Goal: Task Accomplishment & Management: Complete application form

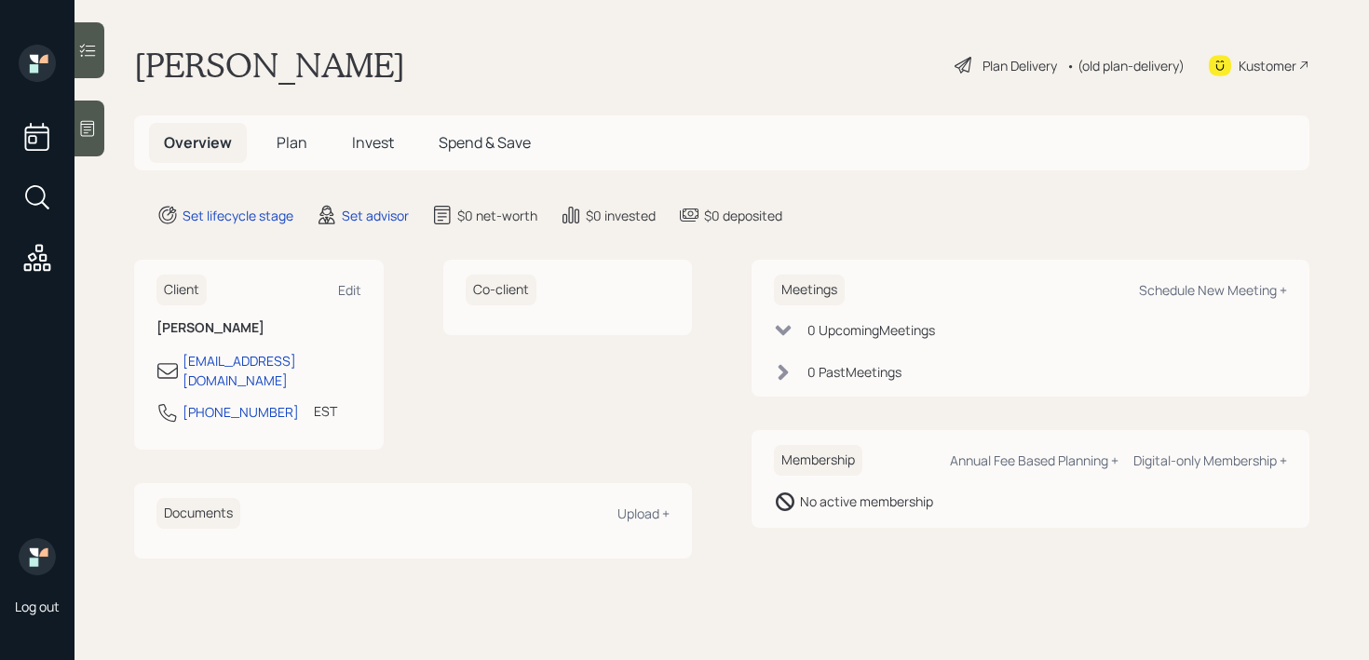
click at [1225, 70] on icon at bounding box center [1220, 65] width 22 height 21
drag, startPoint x: 271, startPoint y: 397, endPoint x: 182, endPoint y: 398, distance: 89.4
click at [182, 401] on div "[PHONE_NUMBER] EST Currently 12:29 PM" at bounding box center [258, 418] width 205 height 34
copy div "[PHONE_NUMBER]"
click at [77, 141] on div at bounding box center [89, 129] width 30 height 56
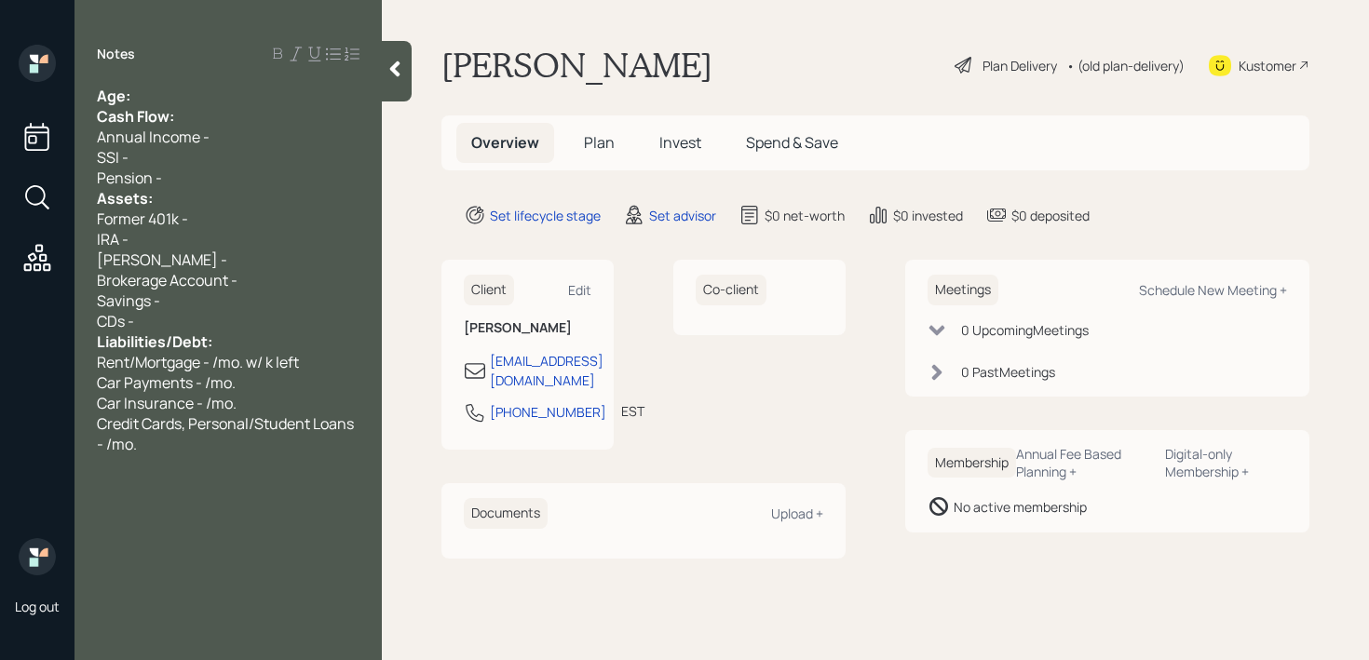
click at [267, 99] on div "Age:" at bounding box center [228, 96] width 263 height 20
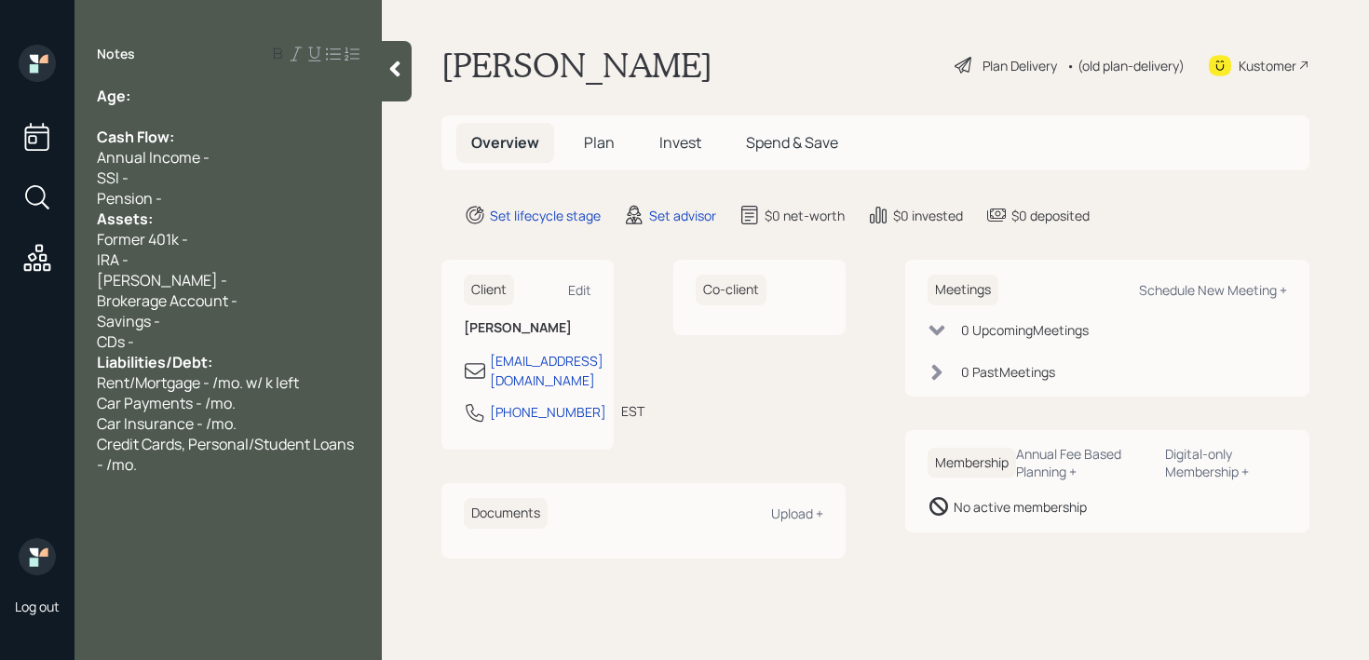
click at [228, 203] on div "Pension -" at bounding box center [228, 198] width 263 height 20
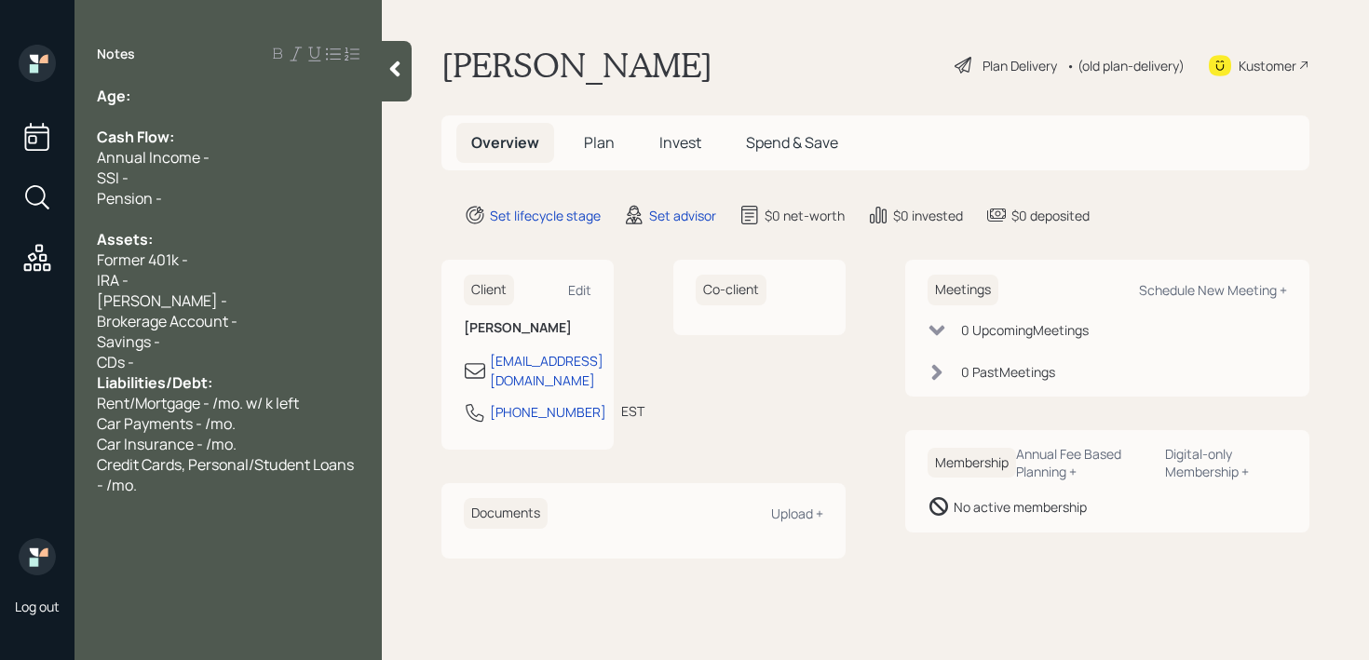
click at [212, 361] on div "CDs -" at bounding box center [228, 362] width 263 height 20
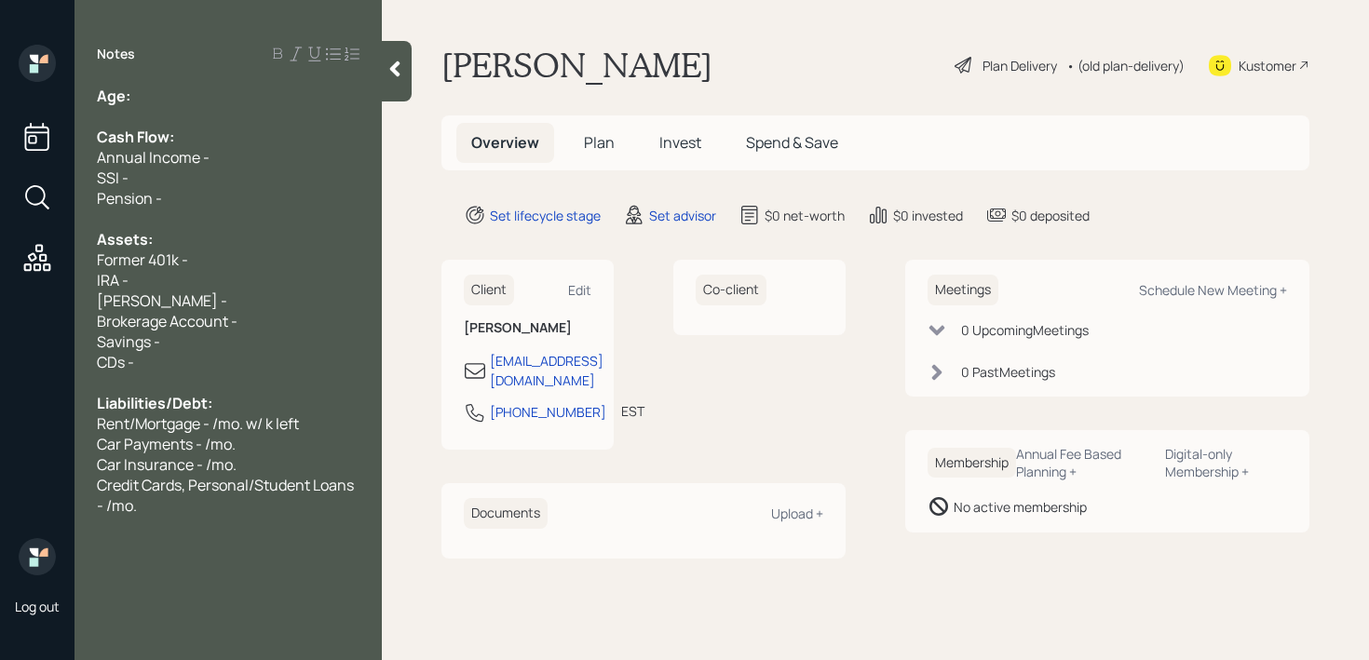
click at [275, 302] on div "[PERSON_NAME] -" at bounding box center [228, 301] width 263 height 20
click at [184, 83] on div "Notes Age: Cash Flow: Annual Income - SSI - Pension - Assets: Former 401k - IRA…" at bounding box center [227, 341] width 307 height 593
click at [184, 88] on div "Age:" at bounding box center [228, 96] width 263 height 20
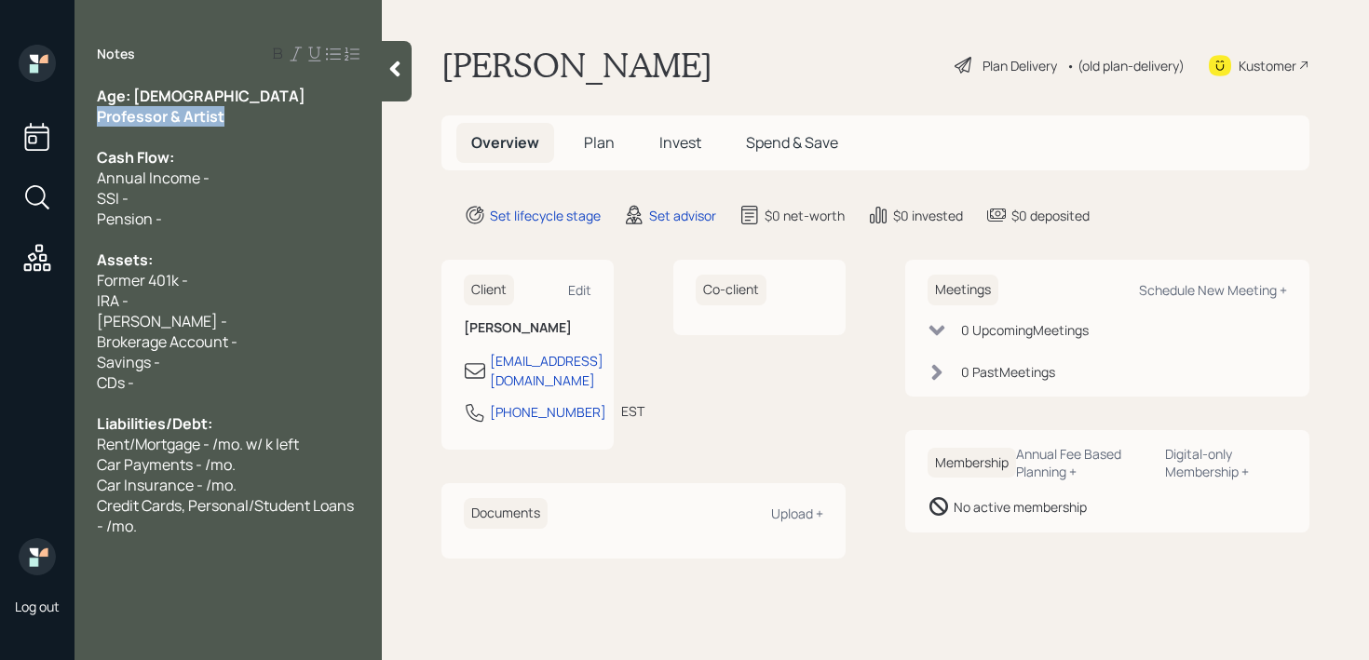
drag, startPoint x: 215, startPoint y: 111, endPoint x: 0, endPoint y: 117, distance: 215.2
click at [0, 117] on div "Log out Notes Age: [DEMOGRAPHIC_DATA] Professor & Artist Cash Flow: Annual Inco…" at bounding box center [684, 330] width 1369 height 660
click at [146, 98] on span "Age: [DEMOGRAPHIC_DATA]" at bounding box center [201, 96] width 209 height 20
drag, startPoint x: 154, startPoint y: 98, endPoint x: 138, endPoint y: 98, distance: 15.8
click at [138, 98] on div "Age: [DEMOGRAPHIC_DATA]" at bounding box center [228, 96] width 263 height 20
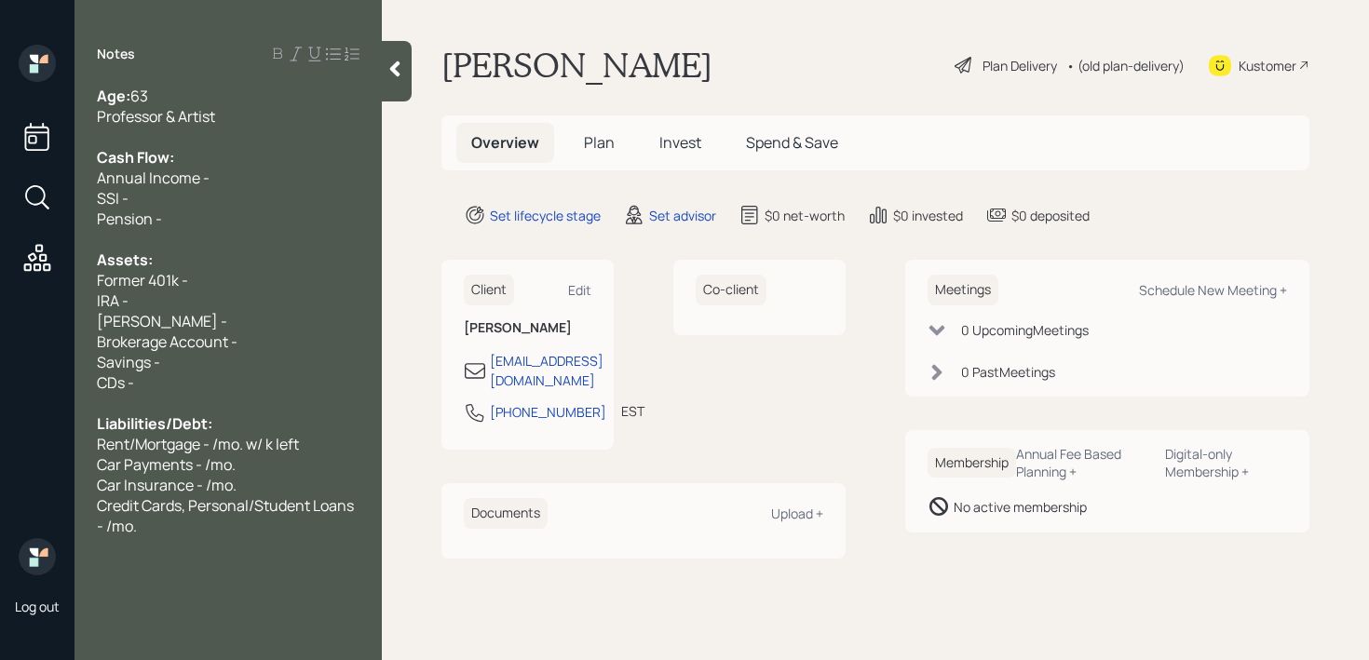
click at [212, 183] on div "Annual Income -" at bounding box center [228, 178] width 263 height 20
click at [230, 183] on div "Annual Income -" at bounding box center [228, 178] width 263 height 20
click at [249, 93] on div "Age: [DEMOGRAPHIC_DATA]" at bounding box center [228, 96] width 263 height 20
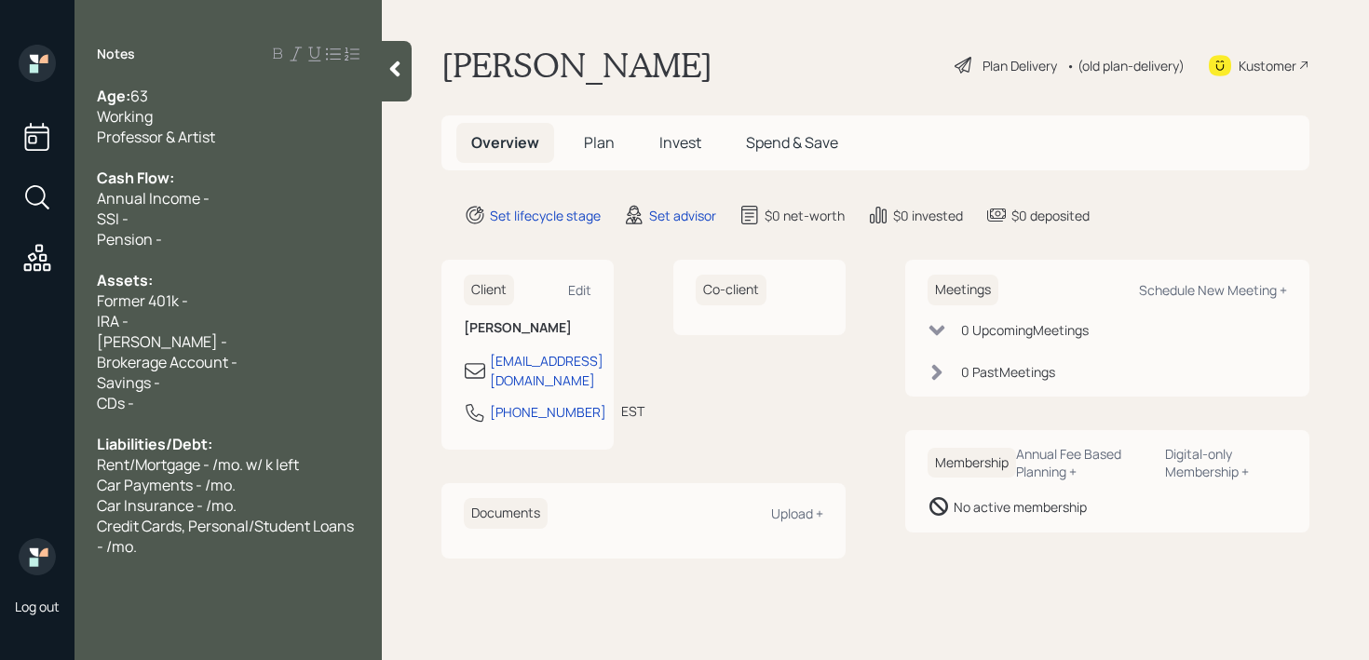
click at [146, 304] on span "Former 401k -" at bounding box center [142, 301] width 91 height 20
click at [200, 303] on div "Former 401k -" at bounding box center [228, 301] width 263 height 20
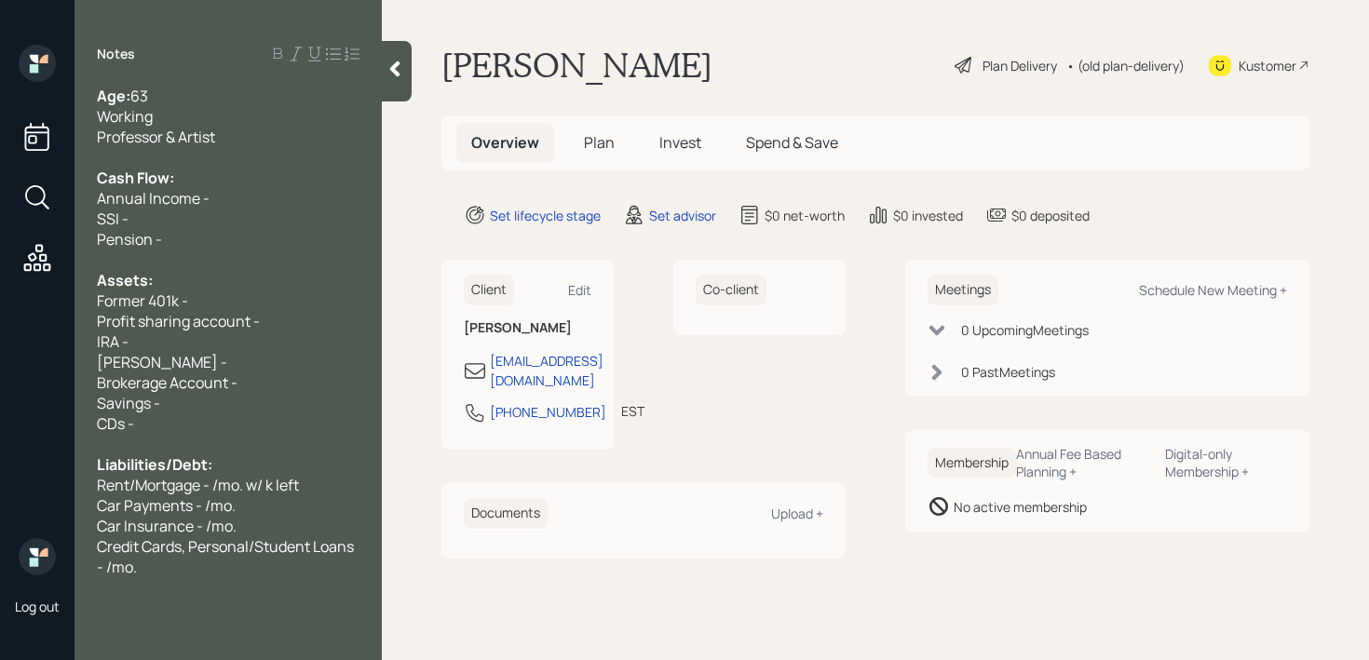
click at [145, 322] on span "Profit sharing account -" at bounding box center [178, 321] width 163 height 20
click at [300, 328] on div "Profit Sharing account -" at bounding box center [228, 321] width 263 height 20
drag, startPoint x: 250, startPoint y: 316, endPoint x: 0, endPoint y: 315, distance: 250.5
click at [0, 315] on div "Log out Notes Age: [DEMOGRAPHIC_DATA] Working Professor & Artist Cash Flow: Ann…" at bounding box center [684, 330] width 1369 height 660
click at [288, 321] on div "Former 401k - 57k" at bounding box center [228, 321] width 263 height 20
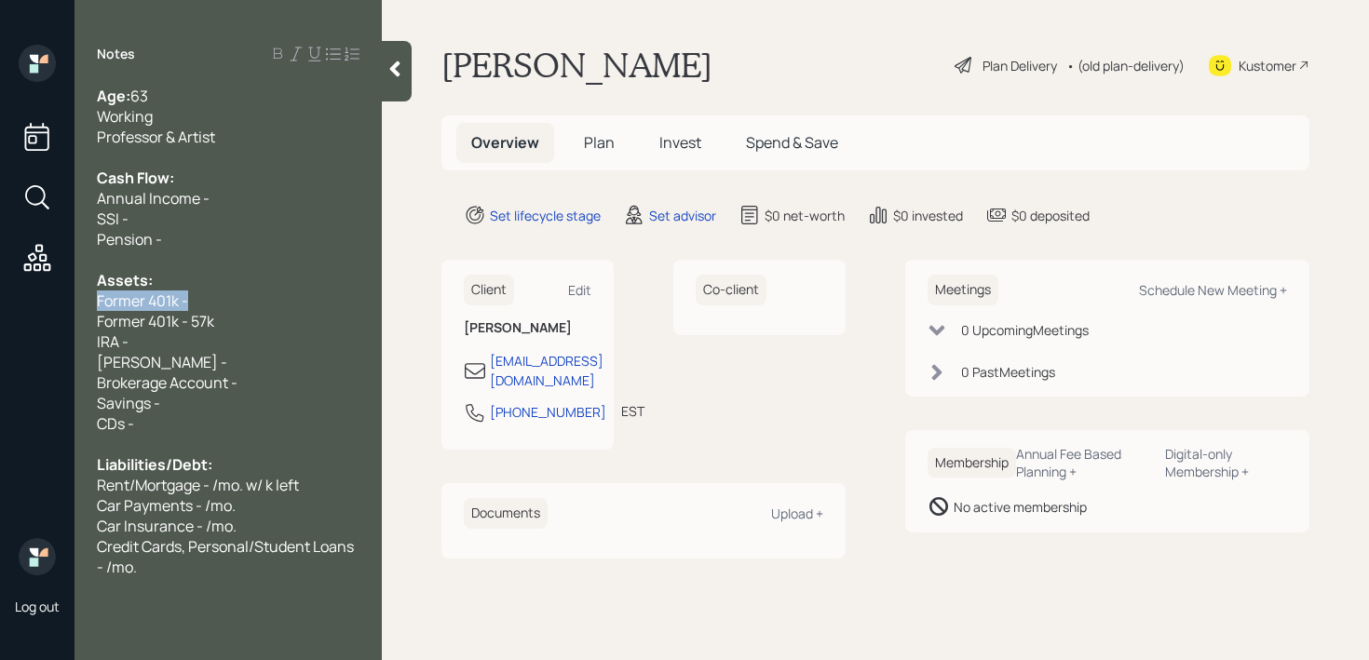
drag, startPoint x: 279, startPoint y: 294, endPoint x: 0, endPoint y: 294, distance: 279.3
click at [0, 294] on div "Log out Notes Age: [DEMOGRAPHIC_DATA] Working Professor & Artist Cash Flow: Ann…" at bounding box center [684, 330] width 1369 height 660
click at [205, 328] on span "Former 401k - 57k" at bounding box center [155, 321] width 117 height 20
click at [275, 319] on div "Former 401k - 53,700" at bounding box center [228, 321] width 263 height 20
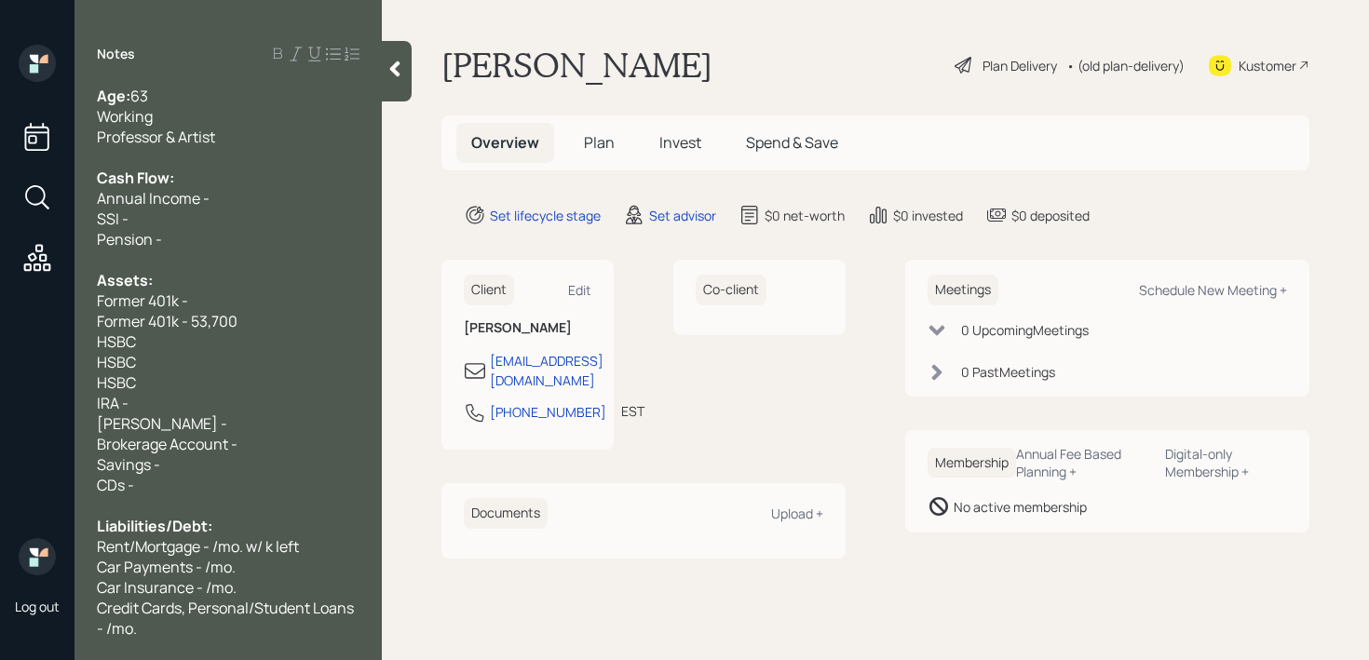
click at [234, 338] on div "HSBC" at bounding box center [228, 341] width 263 height 20
click at [200, 356] on div "HSBC" at bounding box center [228, 362] width 263 height 20
click at [151, 348] on span "HSBC - k" at bounding box center [126, 341] width 59 height 20
click at [341, 345] on div "HSBC Money Management - 13kk" at bounding box center [228, 341] width 263 height 20
drag, startPoint x: 149, startPoint y: 362, endPoint x: 186, endPoint y: 345, distance: 40.8
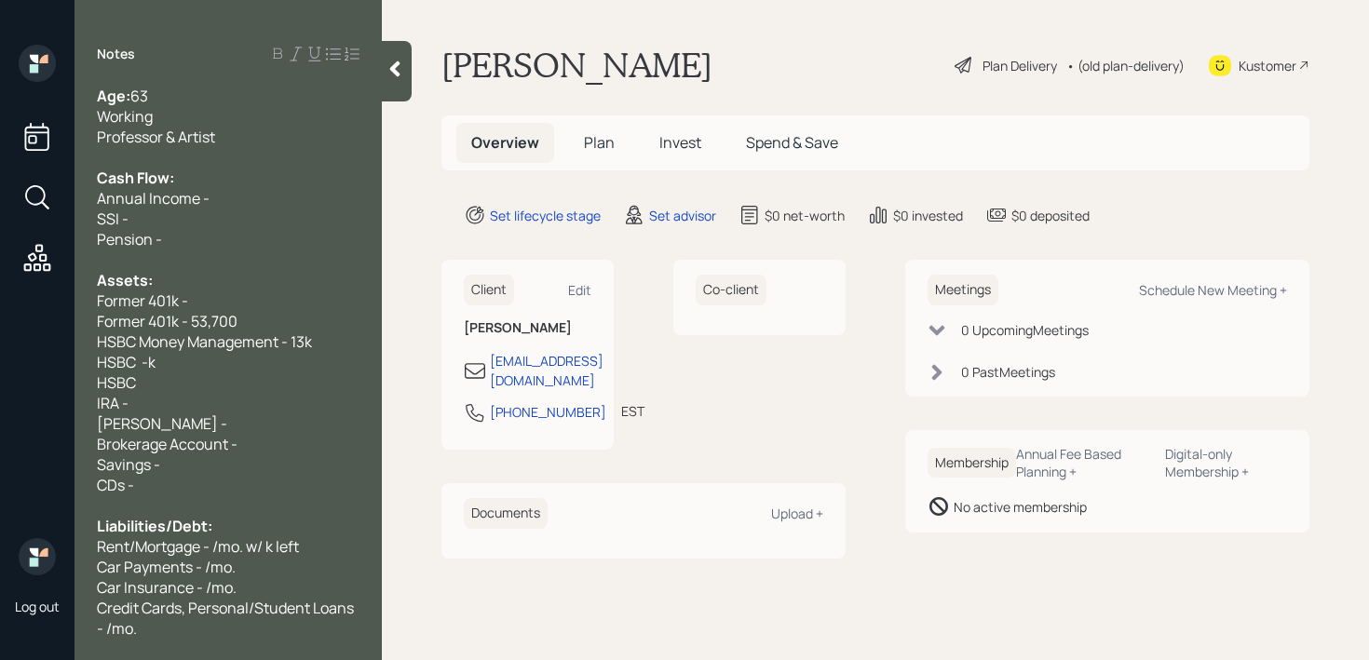
click at [149, 362] on span "HSBC -k" at bounding box center [126, 362] width 59 height 20
click at [149, 364] on span "HSBC - k" at bounding box center [126, 362] width 59 height 20
click at [137, 359] on span "HSBC - 126k" at bounding box center [138, 362] width 82 height 20
drag, startPoint x: 34, startPoint y: 387, endPoint x: 0, endPoint y: 387, distance: 33.5
click at [0, 387] on div "Log out Notes Age: [DEMOGRAPHIC_DATA] Working Professor & Artist Cash Flow: Ann…" at bounding box center [684, 330] width 1369 height 660
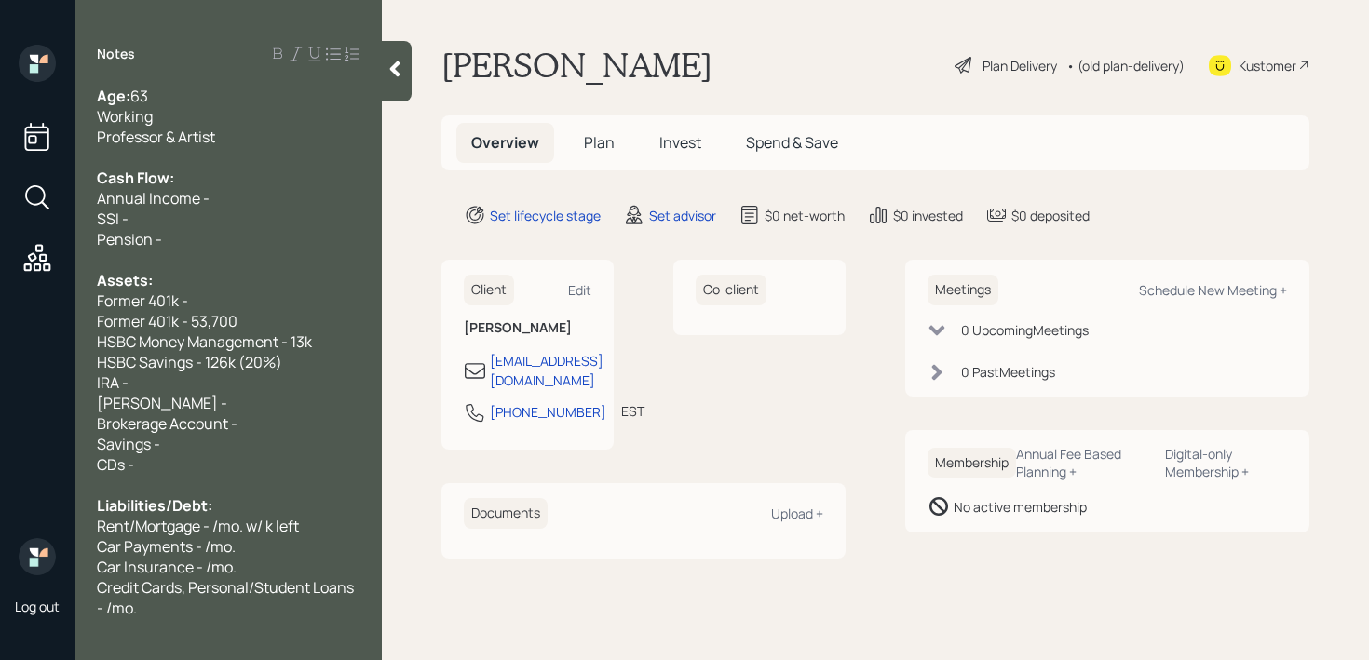
click at [321, 353] on div "HSBC Savings - 126k (20%)" at bounding box center [228, 362] width 263 height 20
click at [273, 364] on span "HSBC Savings - 126k (20%)" at bounding box center [189, 362] width 185 height 20
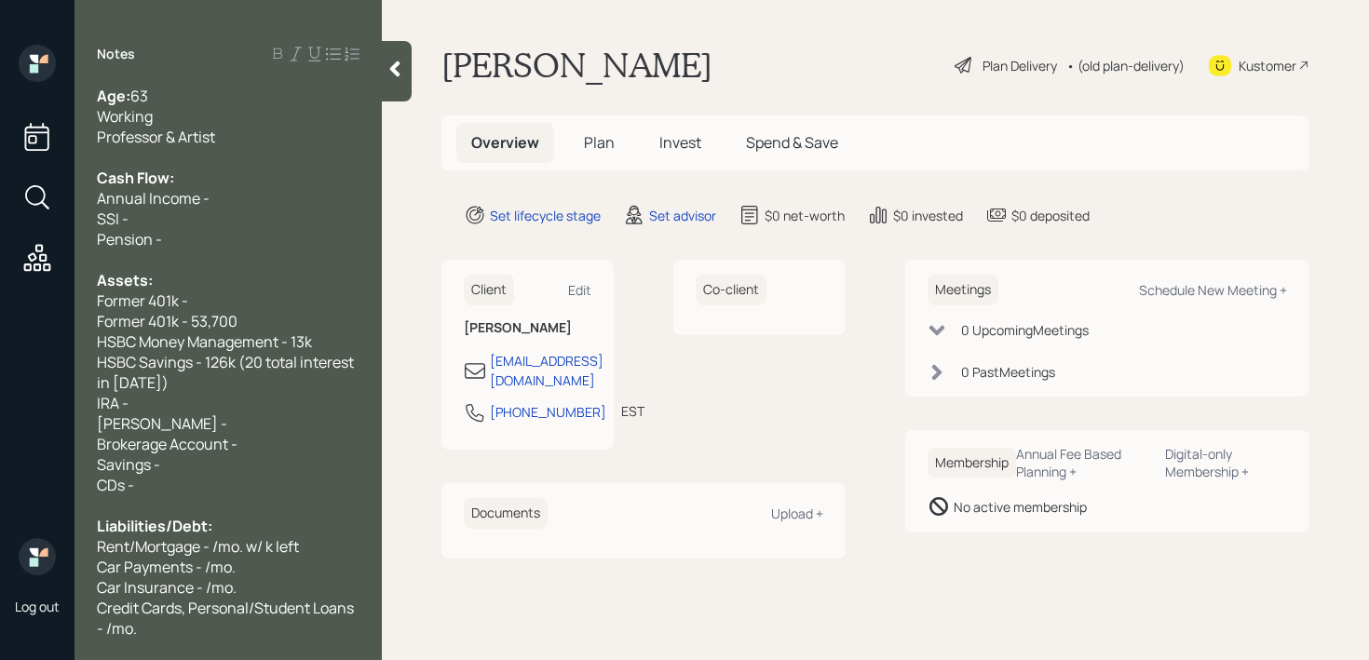
click at [251, 366] on span "HSBC Savings - 126k (20 total interest in [DATE])" at bounding box center [227, 372] width 260 height 41
click at [213, 404] on div "IRA -" at bounding box center [228, 403] width 263 height 20
drag, startPoint x: 213, startPoint y: 404, endPoint x: 0, endPoint y: 404, distance: 213.2
click at [0, 404] on div "Log out Notes Age: [DEMOGRAPHIC_DATA] Working Professor & Artist Cash Flow: Ann…" at bounding box center [684, 330] width 1369 height 660
click at [169, 384] on span "HSBC Savings - 126k ($20 total interest in [DATE])" at bounding box center [202, 372] width 210 height 41
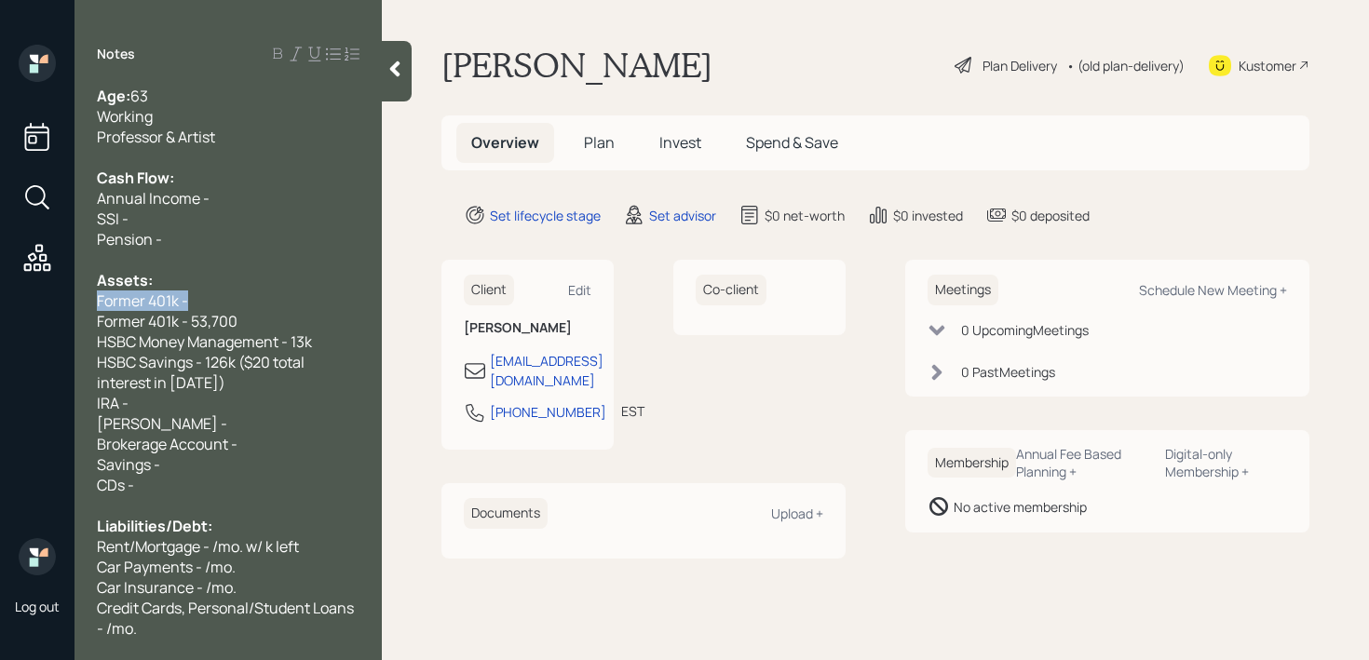
drag, startPoint x: 214, startPoint y: 291, endPoint x: 13, endPoint y: 291, distance: 201.1
click at [13, 291] on div "Log out Notes Age: [DEMOGRAPHIC_DATA] Working Professor & Artist Cash Flow: Ann…" at bounding box center [684, 330] width 1369 height 660
click at [182, 129] on span "Professor & Artist" at bounding box center [156, 137] width 118 height 20
drag, startPoint x: 222, startPoint y: 291, endPoint x: 65, endPoint y: 291, distance: 156.4
click at [65, 291] on div "Log out Notes Age: [DEMOGRAPHIC_DATA] Working Professor & Artist Cash Flow: Ann…" at bounding box center [684, 330] width 1369 height 660
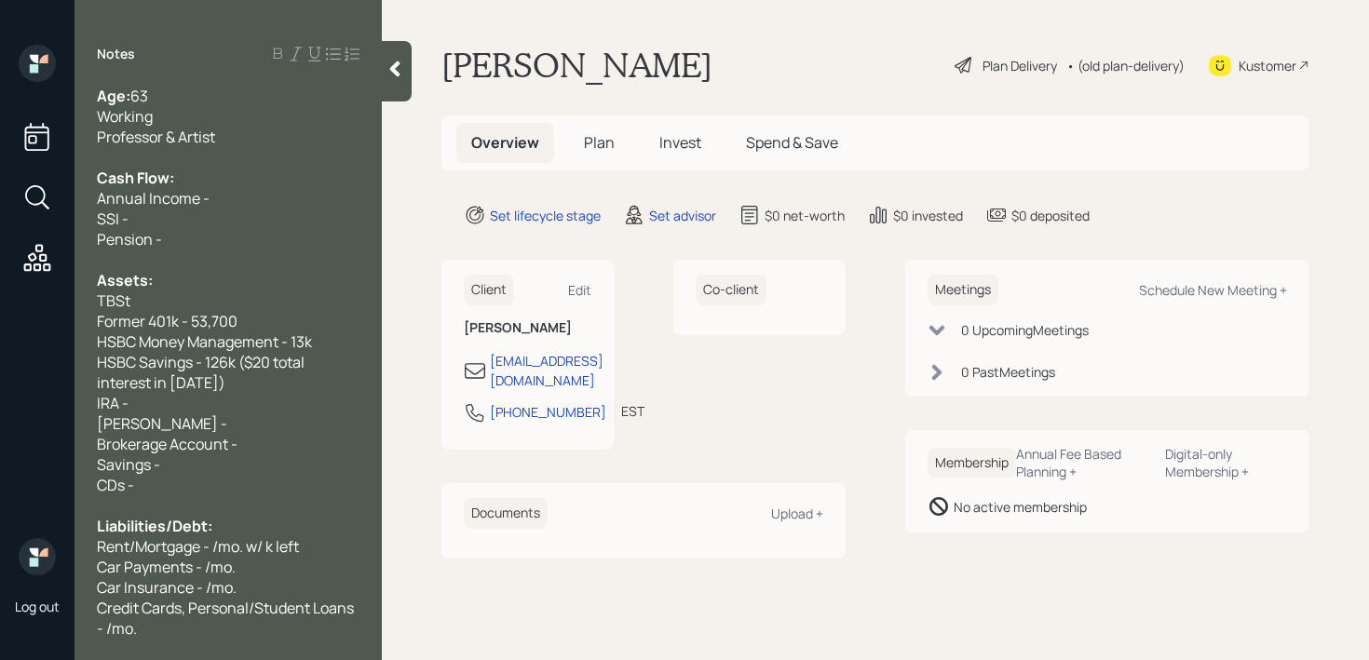
click at [115, 298] on span "TBSt" at bounding box center [114, 301] width 34 height 20
click at [163, 220] on div "SSI -" at bounding box center [228, 219] width 263 height 20
click at [129, 307] on span "TDS Retirement Account - k" at bounding box center [192, 301] width 190 height 20
click at [107, 307] on span "TDS Retirement Account - k" at bounding box center [192, 301] width 190 height 20
click at [288, 289] on div "Assets:" at bounding box center [228, 280] width 263 height 20
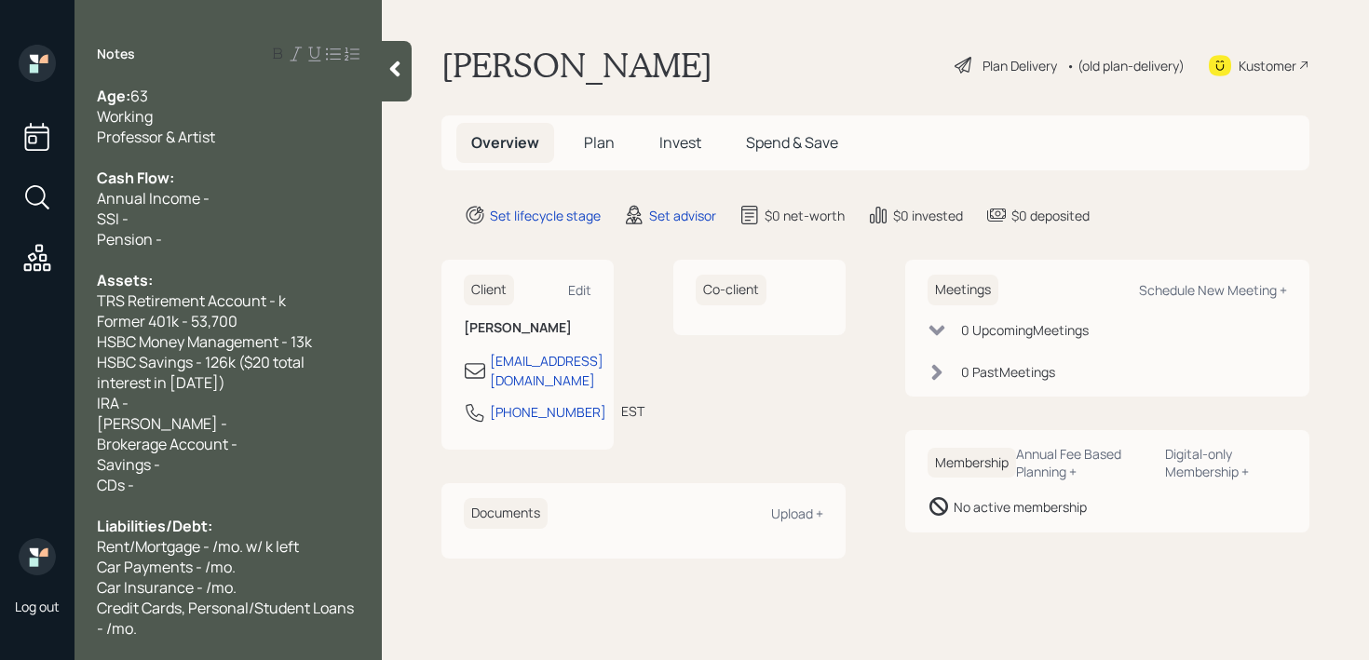
click at [286, 308] on span "TRS Retirement Account - k" at bounding box center [191, 301] width 189 height 20
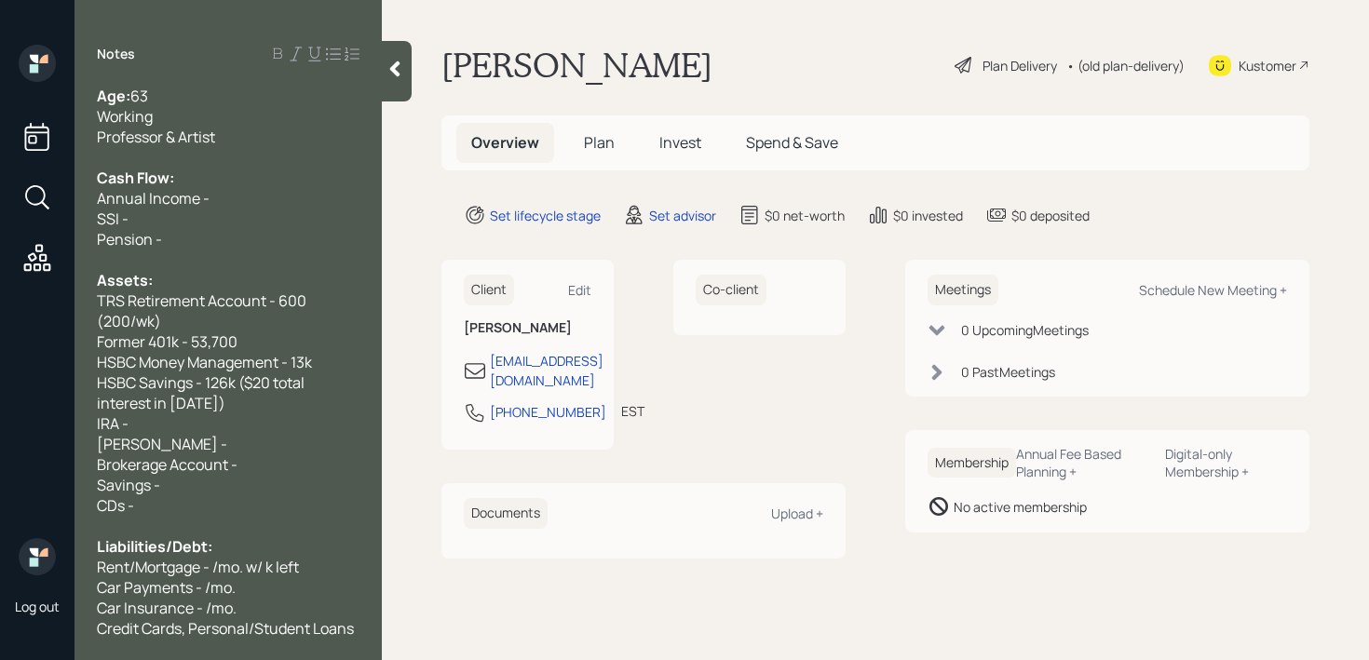
click at [138, 329] on span "TRS Retirement Account - 600 (200/wk)" at bounding box center [203, 311] width 212 height 41
click at [279, 296] on span "TRS Retirement Account - 600 (200/2 wks)" at bounding box center [228, 311] width 263 height 41
click at [319, 300] on div "TRS Retirement Account - $600 (200/2 wks)" at bounding box center [228, 311] width 263 height 41
click at [310, 300] on span "TRS Retirement Account - $600 (200/2 wks)" at bounding box center [207, 311] width 221 height 41
click at [161, 436] on span "[PERSON_NAME] -" at bounding box center [162, 444] width 130 height 20
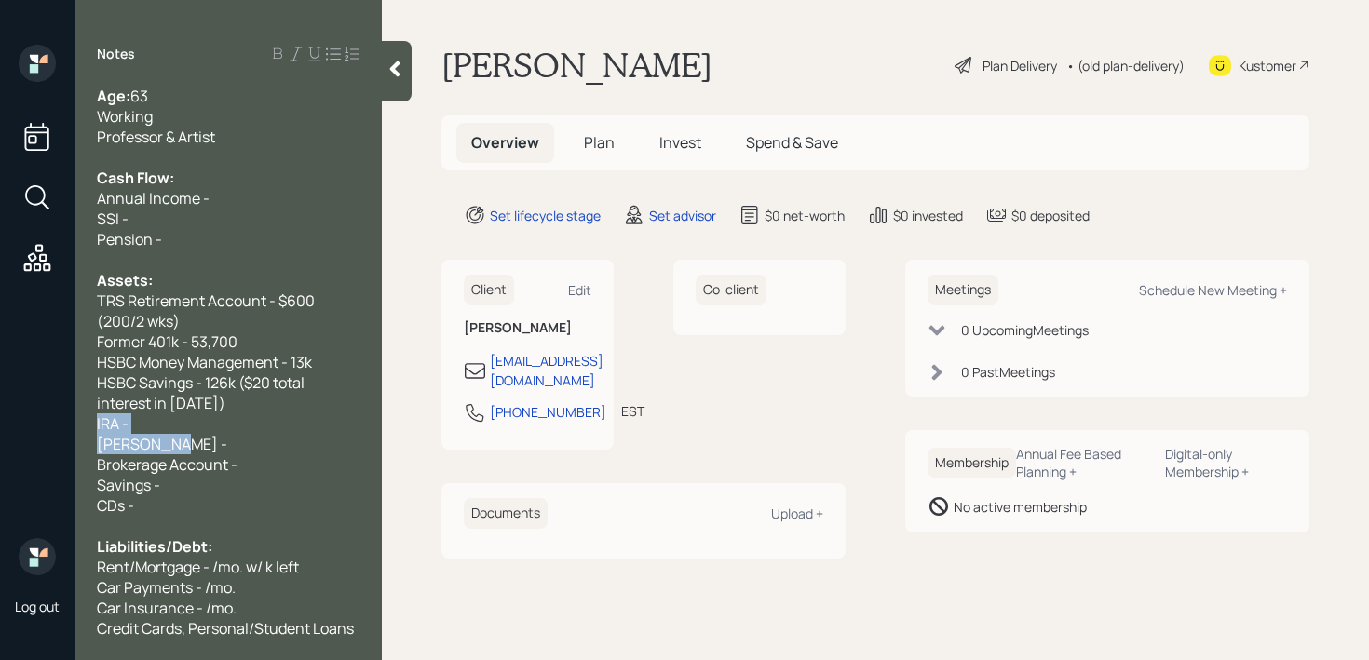
drag, startPoint x: 186, startPoint y: 442, endPoint x: 73, endPoint y: 426, distance: 114.8
click at [73, 426] on div "Log out Notes Age: [DEMOGRAPHIC_DATA] Working Professor & Artist Cash Flow: Ann…" at bounding box center [684, 330] width 1369 height 660
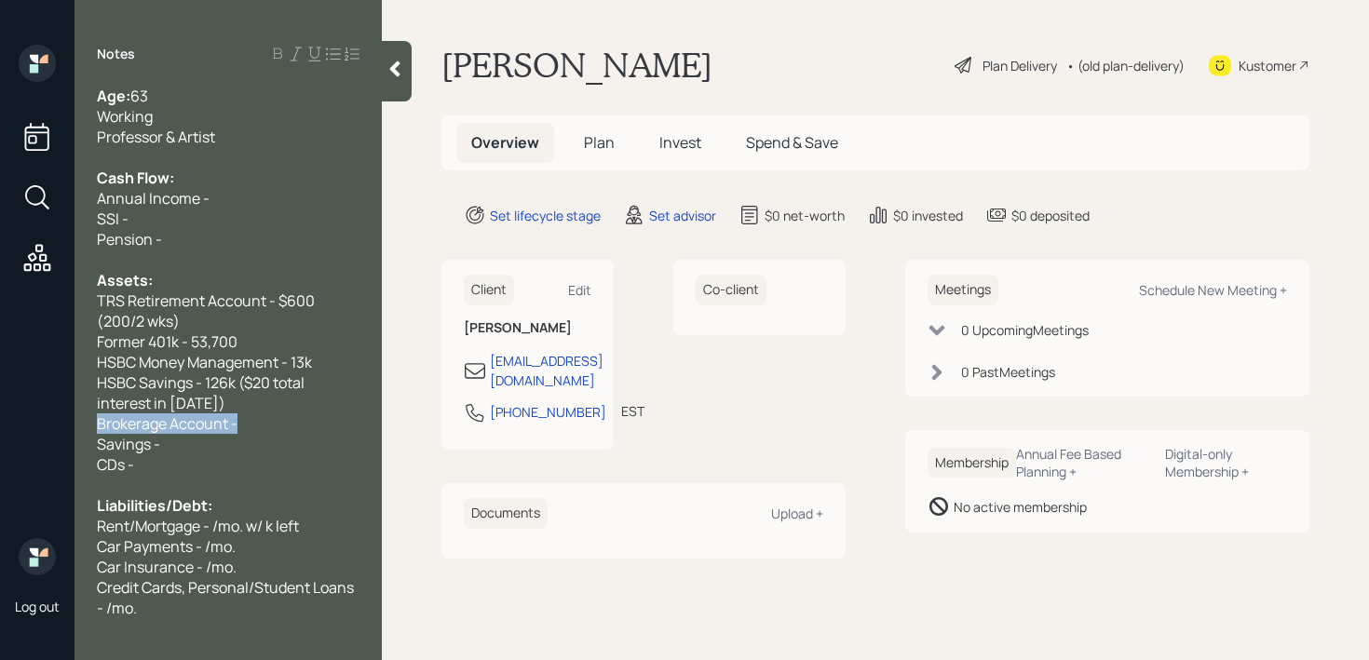
drag, startPoint x: 262, startPoint y: 414, endPoint x: 0, endPoint y: 414, distance: 261.6
click at [0, 414] on div "Log out Notes Age: [DEMOGRAPHIC_DATA] Working Professor & Artist Cash Flow: Ann…" at bounding box center [684, 330] width 1369 height 660
click at [180, 458] on div "CDs -" at bounding box center [228, 464] width 263 height 20
drag, startPoint x: 204, startPoint y: 440, endPoint x: 0, endPoint y: 440, distance: 203.9
click at [0, 440] on div "Log out Notes Age: [DEMOGRAPHIC_DATA] Working Professor & Artist Cash Flow: Ann…" at bounding box center [684, 330] width 1369 height 660
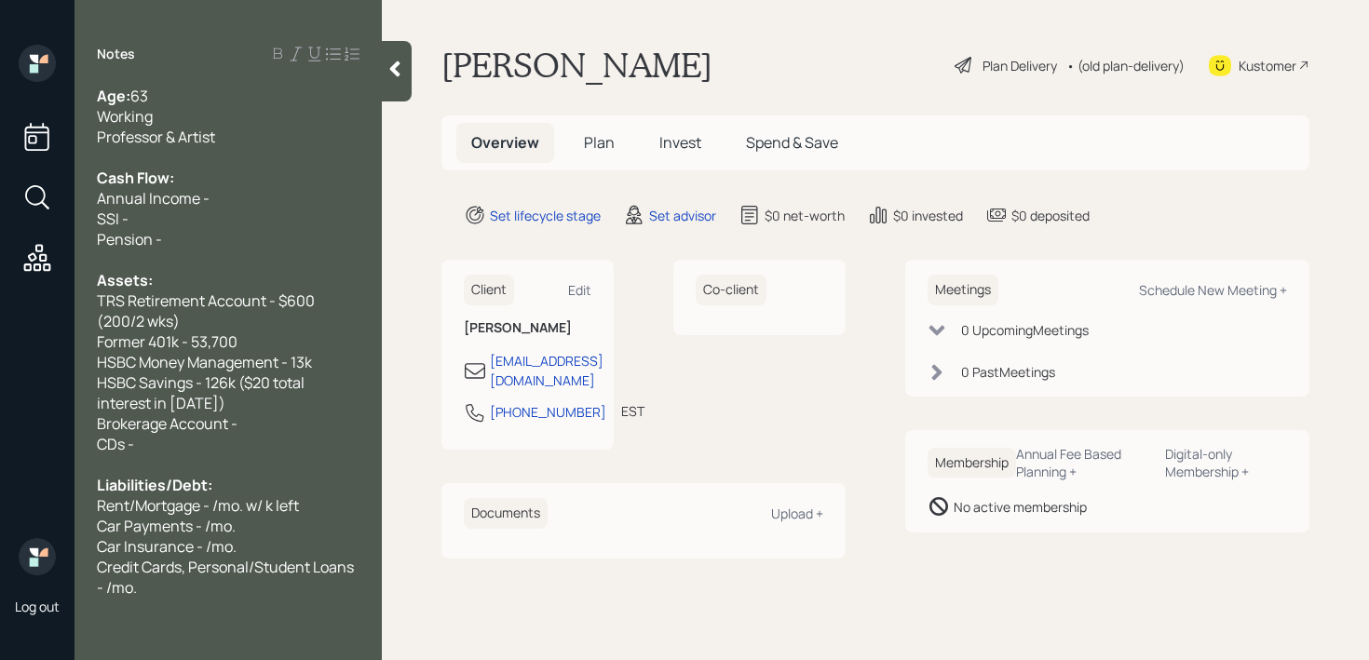
drag, startPoint x: 159, startPoint y: 436, endPoint x: 84, endPoint y: 436, distance: 75.4
click at [103, 436] on div "CDs -" at bounding box center [228, 444] width 263 height 20
click at [247, 398] on div "HSBC Savings - 126k ($20 total interest in [DATE])" at bounding box center [228, 392] width 263 height 41
click at [249, 426] on div "Brokerage Account -" at bounding box center [228, 423] width 263 height 20
drag, startPoint x: 265, startPoint y: 426, endPoint x: 0, endPoint y: 435, distance: 265.5
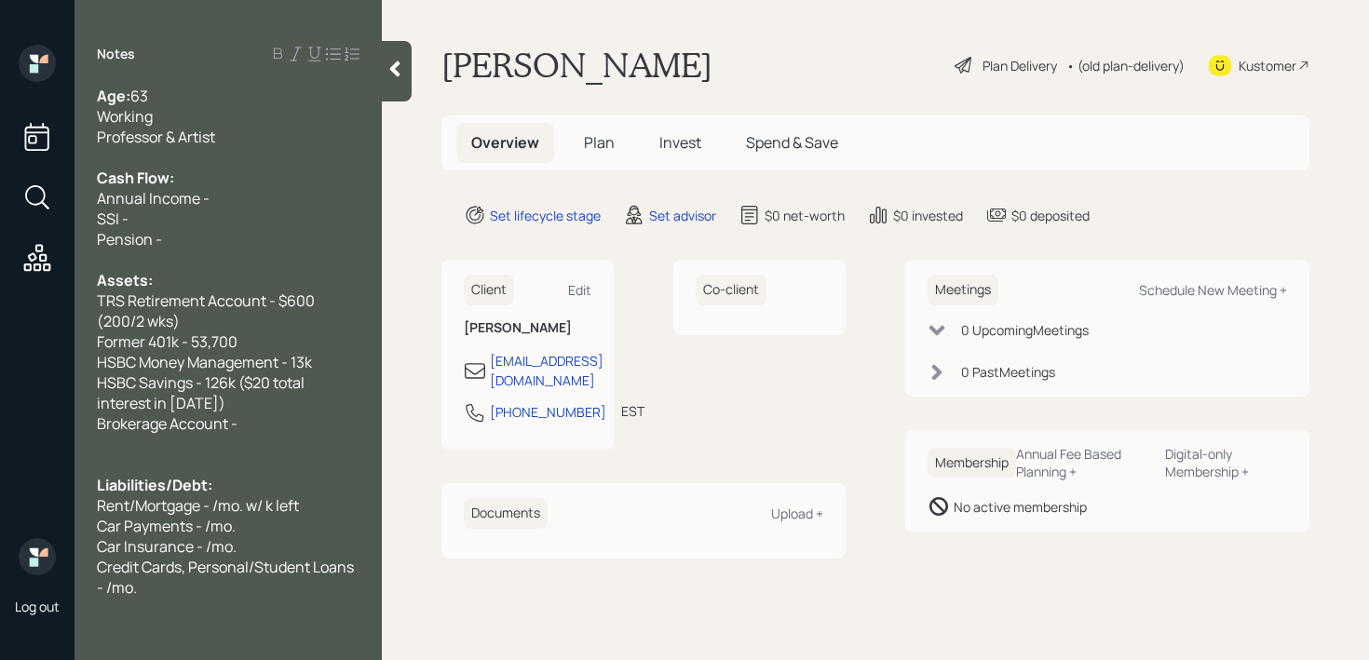
click at [0, 435] on div "Log out Notes Age: [DEMOGRAPHIC_DATA] Working Professor & Artist Cash Flow: Ann…" at bounding box center [684, 330] width 1369 height 660
click at [172, 415] on span "Brokerage Account -" at bounding box center [167, 423] width 141 height 20
click at [227, 430] on span "Brokerage Account -" at bounding box center [167, 423] width 141 height 20
drag, startPoint x: 200, startPoint y: 430, endPoint x: 0, endPoint y: 430, distance: 200.2
click at [0, 430] on div "Log out Notes Age: [DEMOGRAPHIC_DATA] Working Professor & Artist Cash Flow: Ann…" at bounding box center [684, 330] width 1369 height 660
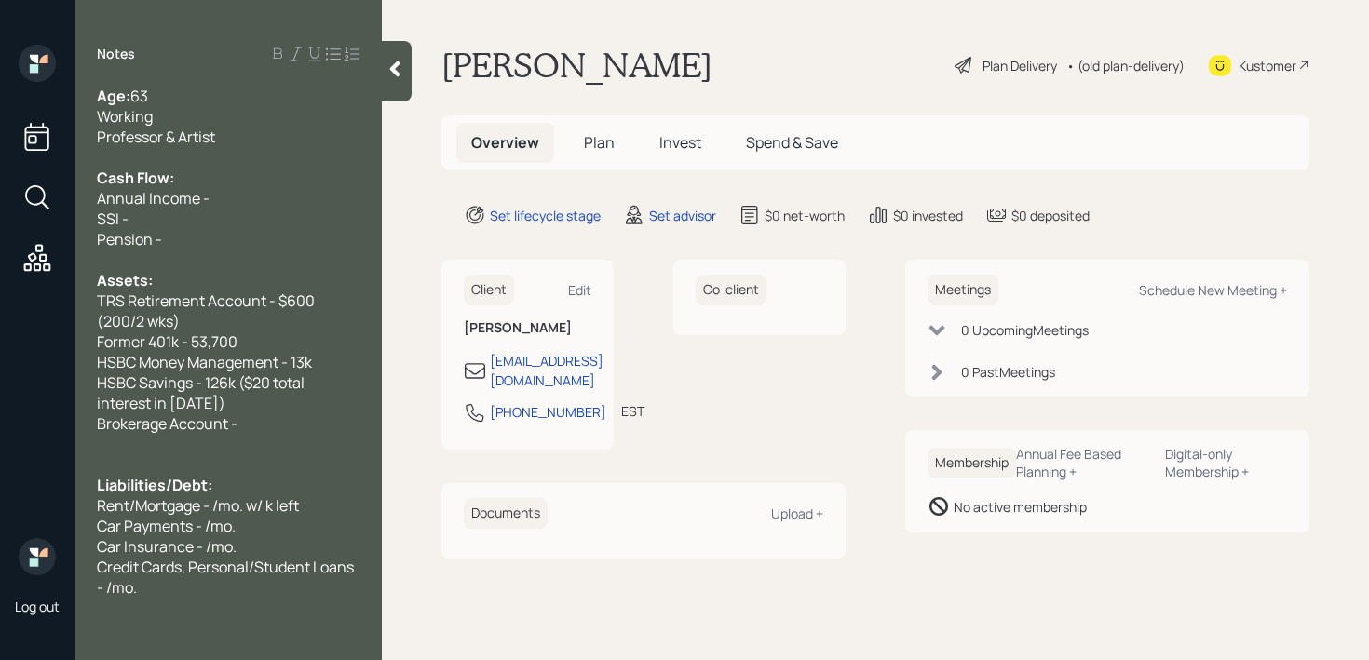
click at [118, 417] on span "Brokerage Account -" at bounding box center [167, 423] width 141 height 20
click at [199, 417] on span "Brokerage Account -" at bounding box center [167, 423] width 141 height 20
drag, startPoint x: 250, startPoint y: 435, endPoint x: 20, endPoint y: 435, distance: 229.0
click at [20, 435] on div "Log out Notes Age: [DEMOGRAPHIC_DATA] Working Professor & Artist Cash Flow: Ann…" at bounding box center [684, 330] width 1369 height 660
click at [213, 401] on div "HSBC Savings - 126k ($20 total interest in [DATE])" at bounding box center [228, 392] width 263 height 41
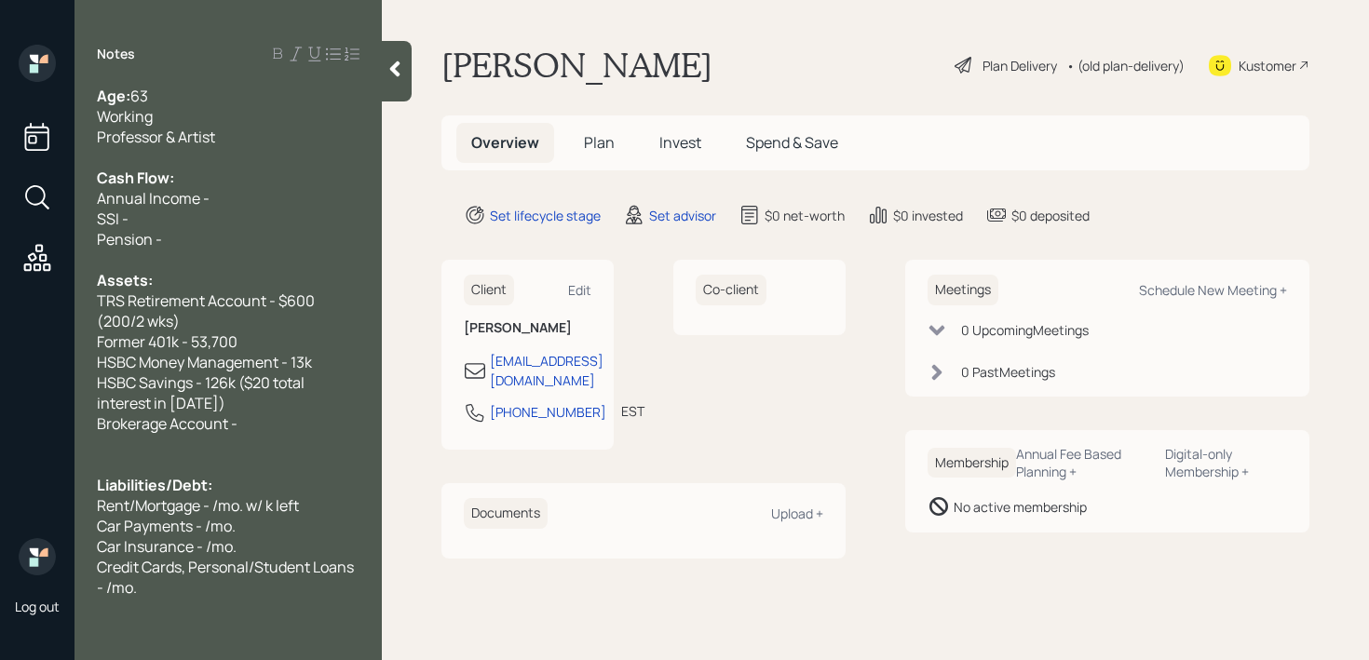
click at [243, 434] on div at bounding box center [228, 444] width 263 height 20
drag, startPoint x: 256, startPoint y: 422, endPoint x: 0, endPoint y: 416, distance: 256.1
click at [0, 416] on div "Log out Notes Age: [DEMOGRAPHIC_DATA] Working Professor & Artist Cash Flow: Ann…" at bounding box center [684, 330] width 1369 height 660
click at [166, 416] on span "Brokerage Account -" at bounding box center [167, 423] width 141 height 20
click at [232, 417] on span "Brokerage Account -" at bounding box center [167, 423] width 141 height 20
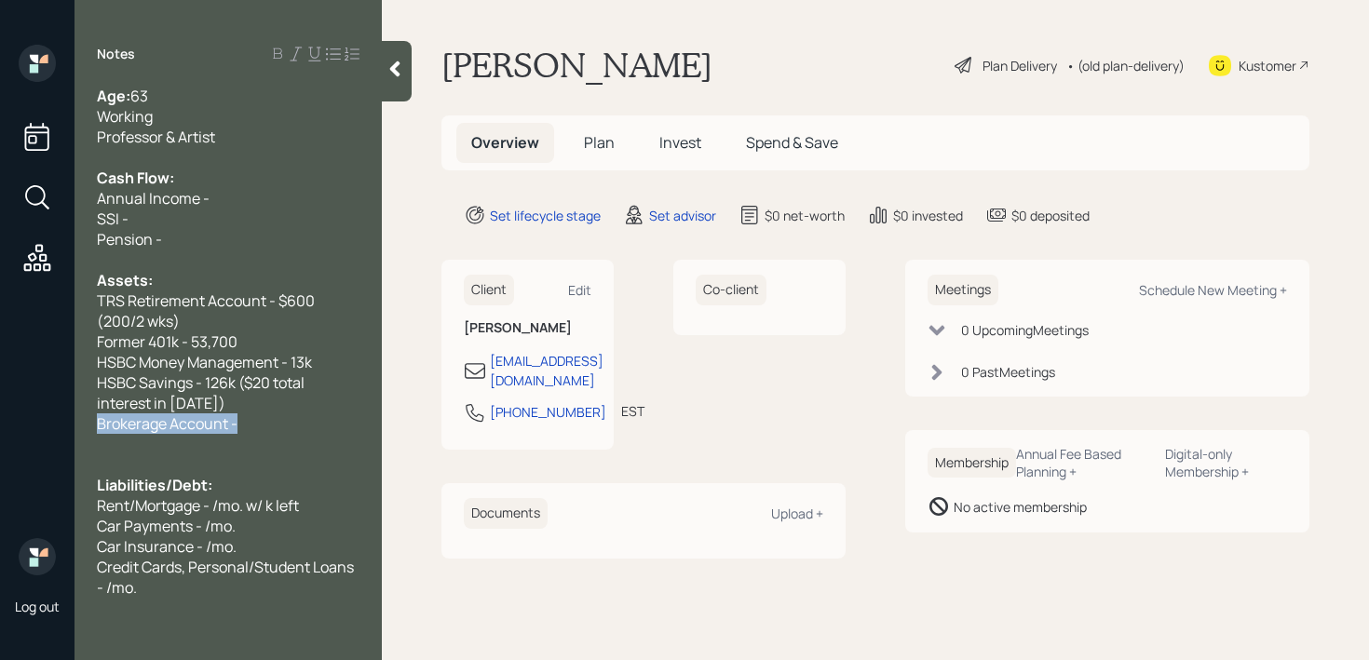
drag, startPoint x: 270, startPoint y: 418, endPoint x: 0, endPoint y: 418, distance: 270.0
click at [0, 418] on div "Log out Notes Age: [DEMOGRAPHIC_DATA] Working Professor & Artist Cash Flow: Ann…" at bounding box center [684, 330] width 1369 height 660
click at [130, 418] on span "Brokerage Account -" at bounding box center [167, 423] width 141 height 20
click at [230, 420] on span "Brokerage Account -" at bounding box center [167, 423] width 141 height 20
drag, startPoint x: 263, startPoint y: 418, endPoint x: 0, endPoint y: 418, distance: 263.5
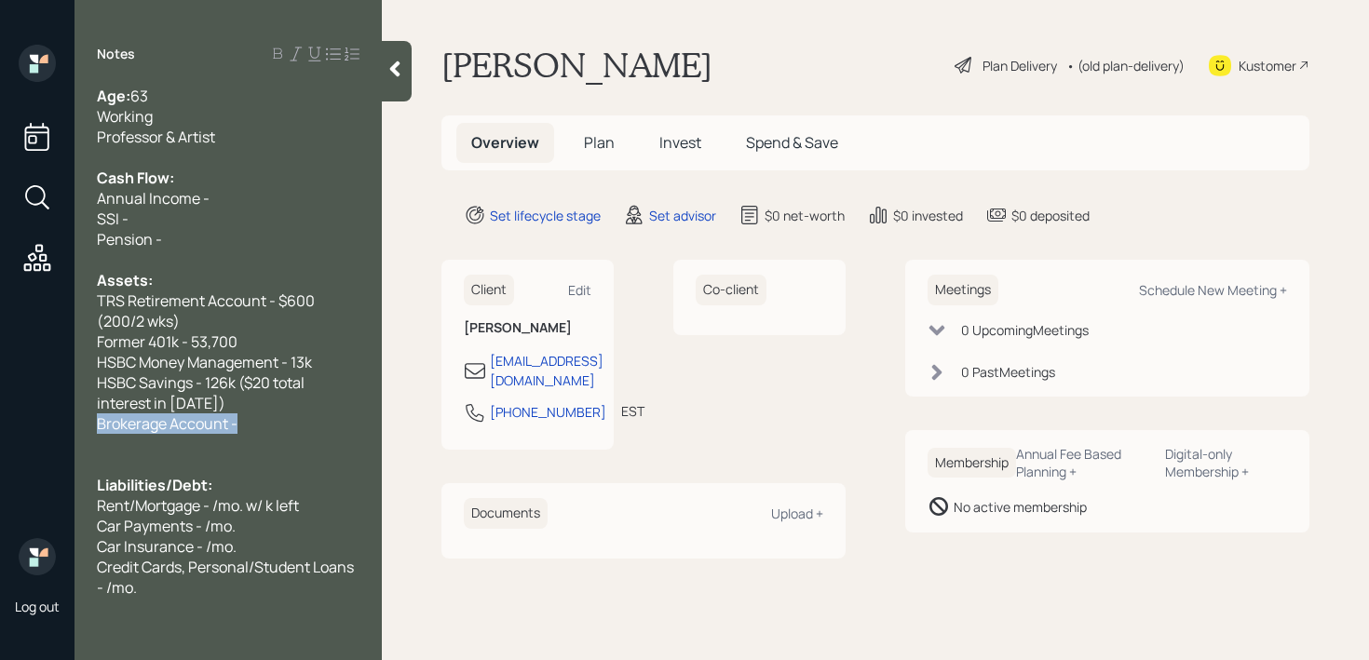
click at [0, 418] on div "Log out Notes Age: [DEMOGRAPHIC_DATA] Working Professor & Artist Cash Flow: Ann…" at bounding box center [684, 330] width 1369 height 660
click at [100, 413] on span "Brokerage Account -" at bounding box center [167, 423] width 141 height 20
drag, startPoint x: 251, startPoint y: 424, endPoint x: 0, endPoint y: 424, distance: 251.4
click at [0, 424] on div "Log out Notes Age: [DEMOGRAPHIC_DATA] Working Professor & Artist Cash Flow: Ann…" at bounding box center [684, 330] width 1369 height 660
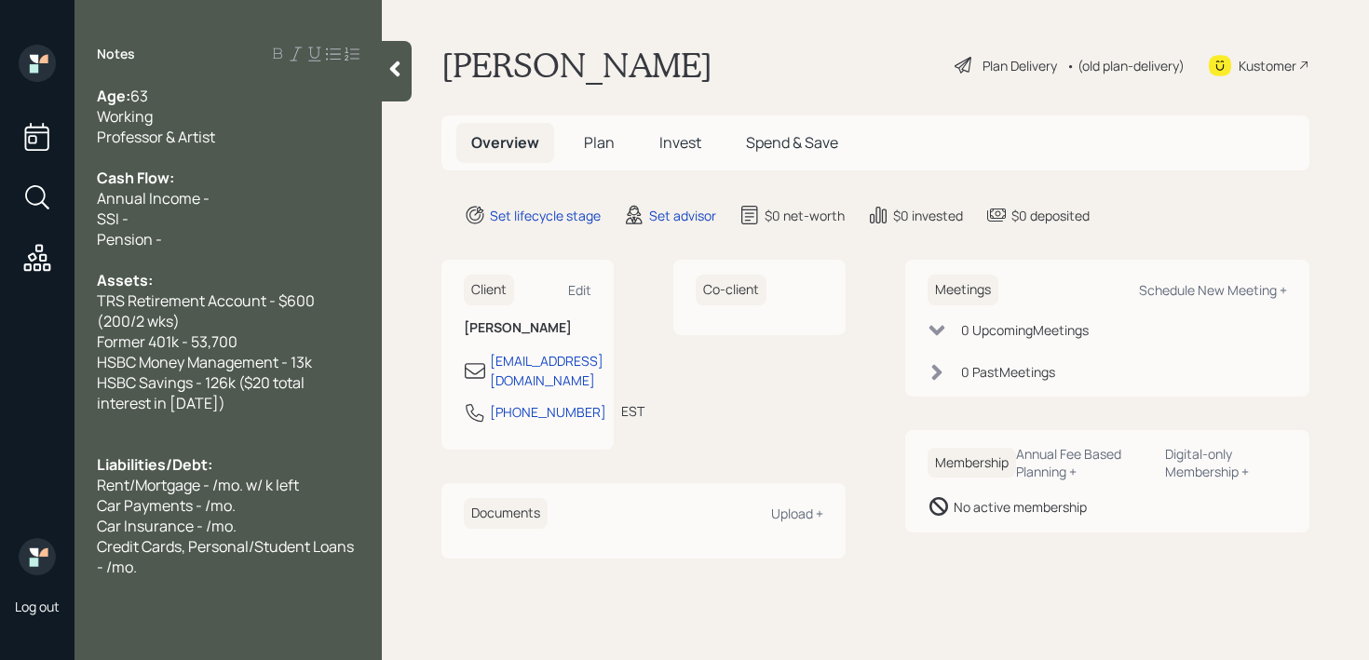
click at [140, 434] on div at bounding box center [228, 444] width 263 height 20
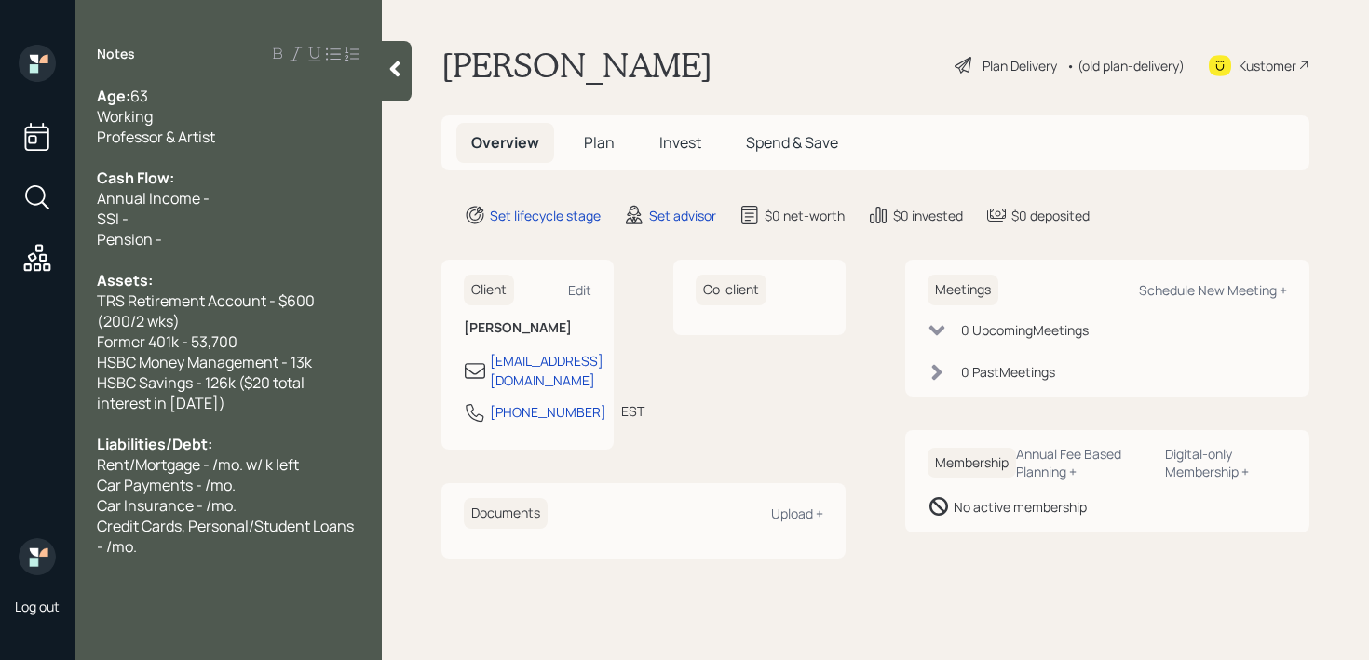
click at [221, 229] on div "Pension -" at bounding box center [228, 239] width 263 height 20
click at [230, 198] on div "Annual Income -" at bounding box center [228, 198] width 263 height 20
drag, startPoint x: 196, startPoint y: 236, endPoint x: 34, endPoint y: 212, distance: 164.6
click at [34, 212] on div "Log out Notes Age: [DEMOGRAPHIC_DATA] Working Professor & Artist Cash Flow: Ann…" at bounding box center [684, 330] width 1369 height 660
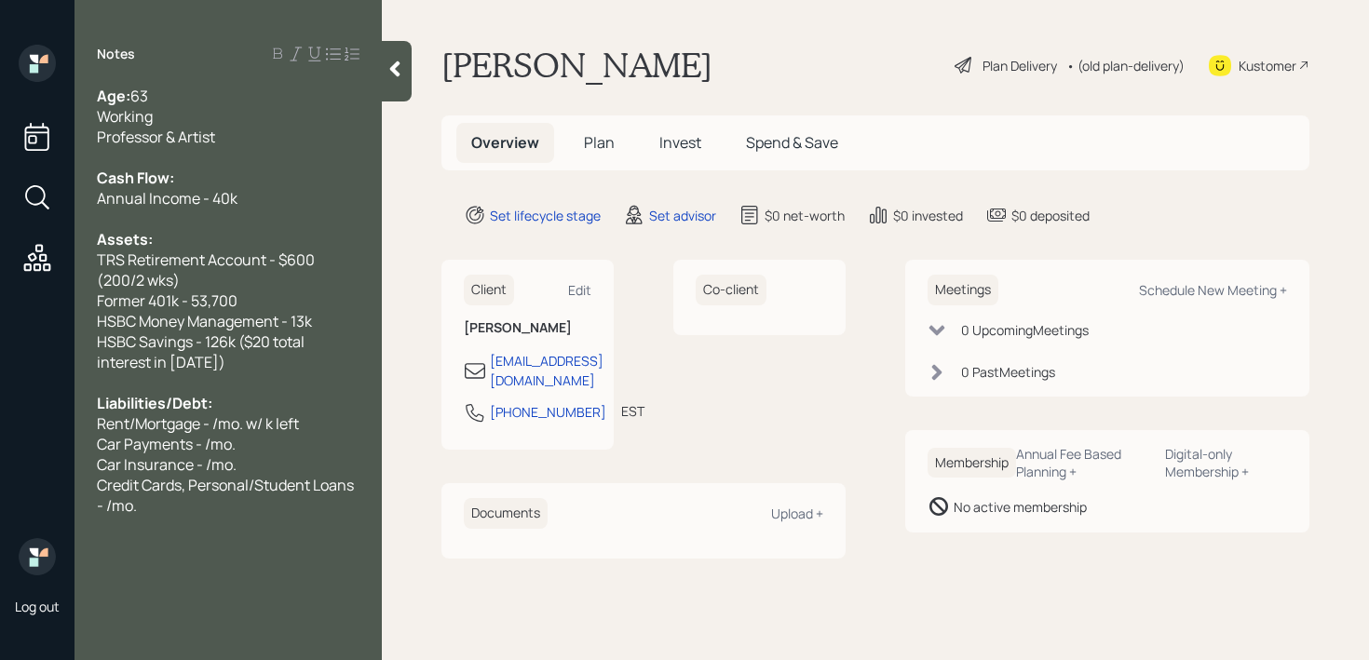
click at [246, 207] on div "Annual Income - 40k" at bounding box center [228, 198] width 263 height 20
click at [255, 198] on div "Annual Income - 40k" at bounding box center [228, 198] width 263 height 20
drag, startPoint x: 255, startPoint y: 198, endPoint x: 0, endPoint y: 198, distance: 255.1
click at [0, 198] on div "Log out Notes Age: [DEMOGRAPHIC_DATA] Working Professor & Artist Cash Flow: Ann…" at bounding box center [684, 330] width 1369 height 660
click at [195, 186] on div "Cash Flow:" at bounding box center [228, 178] width 263 height 20
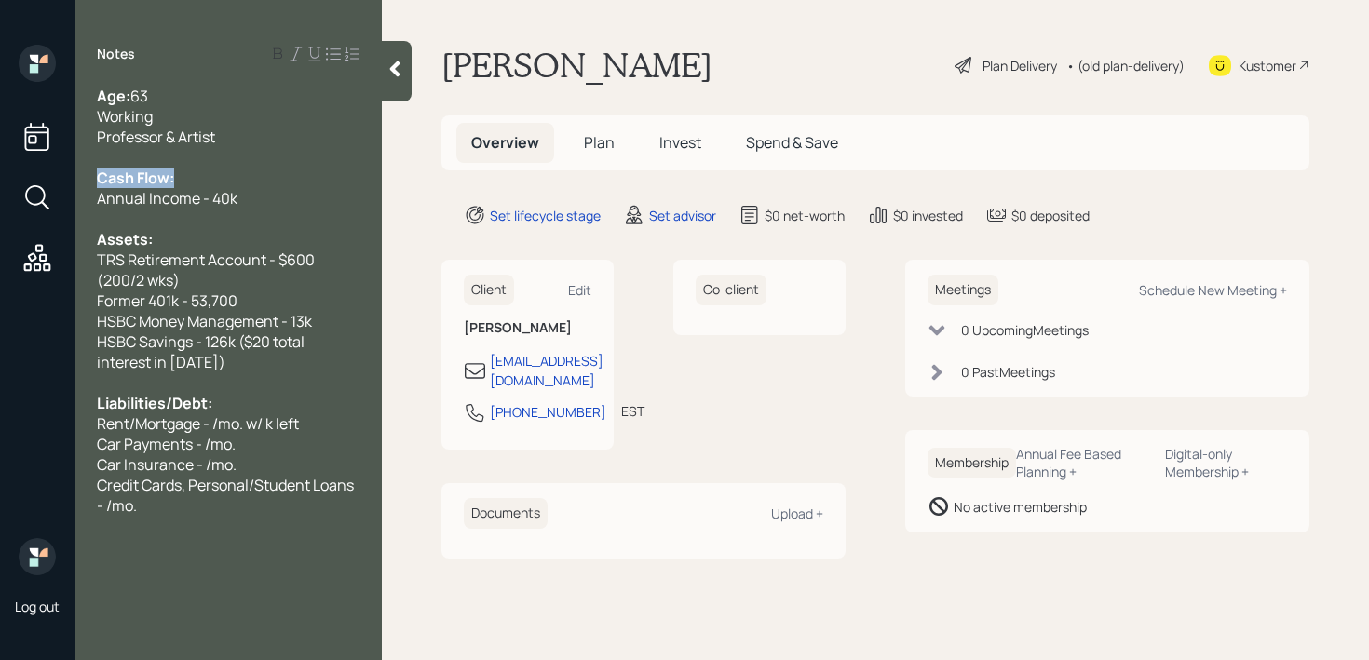
drag, startPoint x: 271, startPoint y: 186, endPoint x: 53, endPoint y: 186, distance: 217.9
click at [52, 186] on div "Log out Notes Age: [DEMOGRAPHIC_DATA] Working Professor & Artist Cash Flow: Ann…" at bounding box center [684, 330] width 1369 height 660
click at [197, 201] on span "Annual Income - 40k" at bounding box center [167, 198] width 141 height 20
click at [246, 201] on div "Annual Income - 40k" at bounding box center [228, 198] width 263 height 20
click at [223, 134] on div "Professor & Artist" at bounding box center [228, 137] width 263 height 20
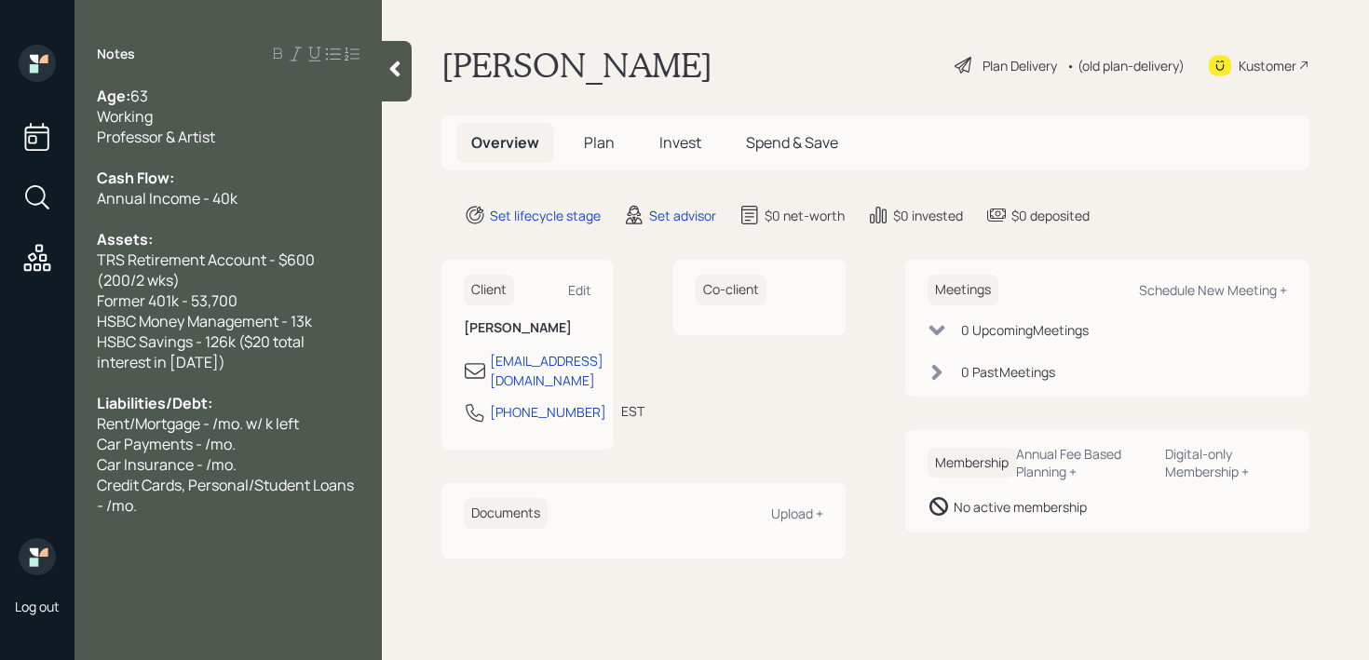
click at [282, 443] on div "Car Payments - /mo." at bounding box center [228, 444] width 263 height 20
click at [268, 480] on span "Credit Cards, Personal/Student Loans - /mo." at bounding box center [227, 495] width 260 height 41
click at [268, 171] on div "Cash Flow:" at bounding box center [228, 178] width 263 height 20
click at [268, 187] on div "Cash Flow:" at bounding box center [228, 178] width 263 height 20
click at [266, 205] on div "Annual Income - 40k" at bounding box center [228, 198] width 263 height 20
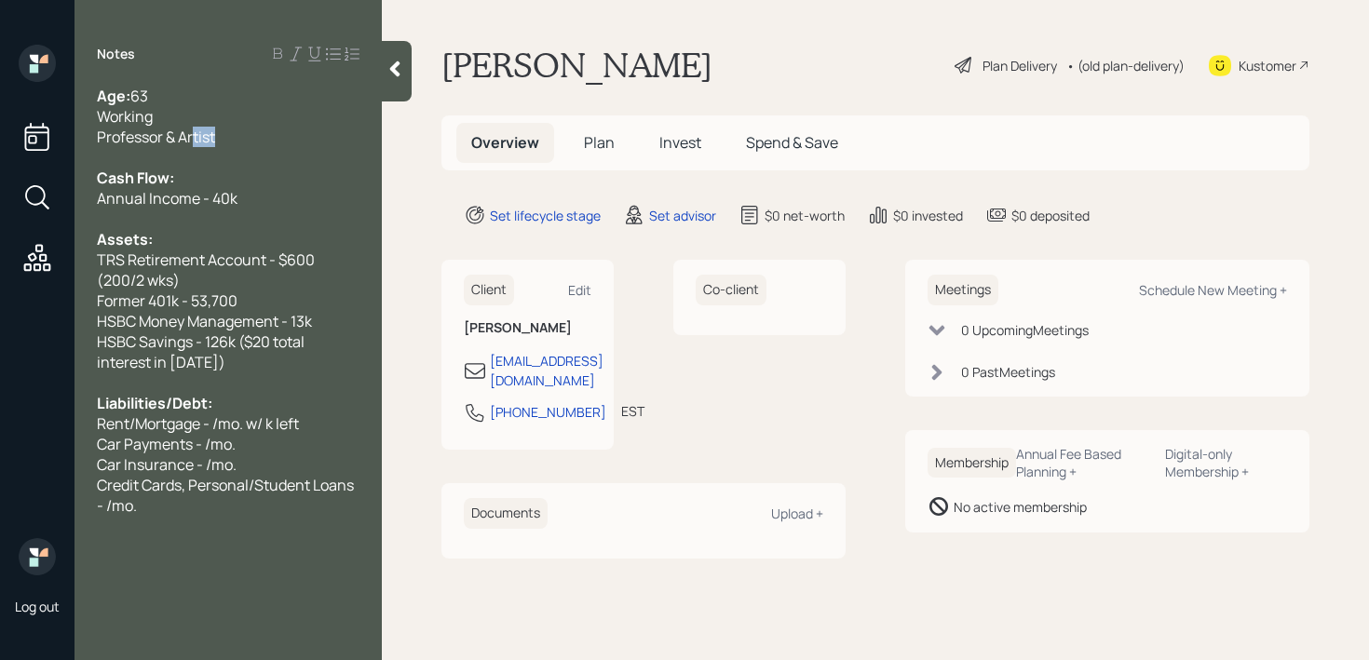
drag, startPoint x: 266, startPoint y: 143, endPoint x: 194, endPoint y: 143, distance: 72.6
click at [194, 143] on div "Professor & Artist" at bounding box center [228, 137] width 263 height 20
click at [253, 138] on div "Professor & Artist" at bounding box center [228, 137] width 263 height 20
click at [220, 393] on div "Liabilities/Debt:" at bounding box center [228, 403] width 263 height 20
click at [228, 365] on div "HSBC Savings - 126k ($20 total interest in [DATE])" at bounding box center [228, 351] width 263 height 41
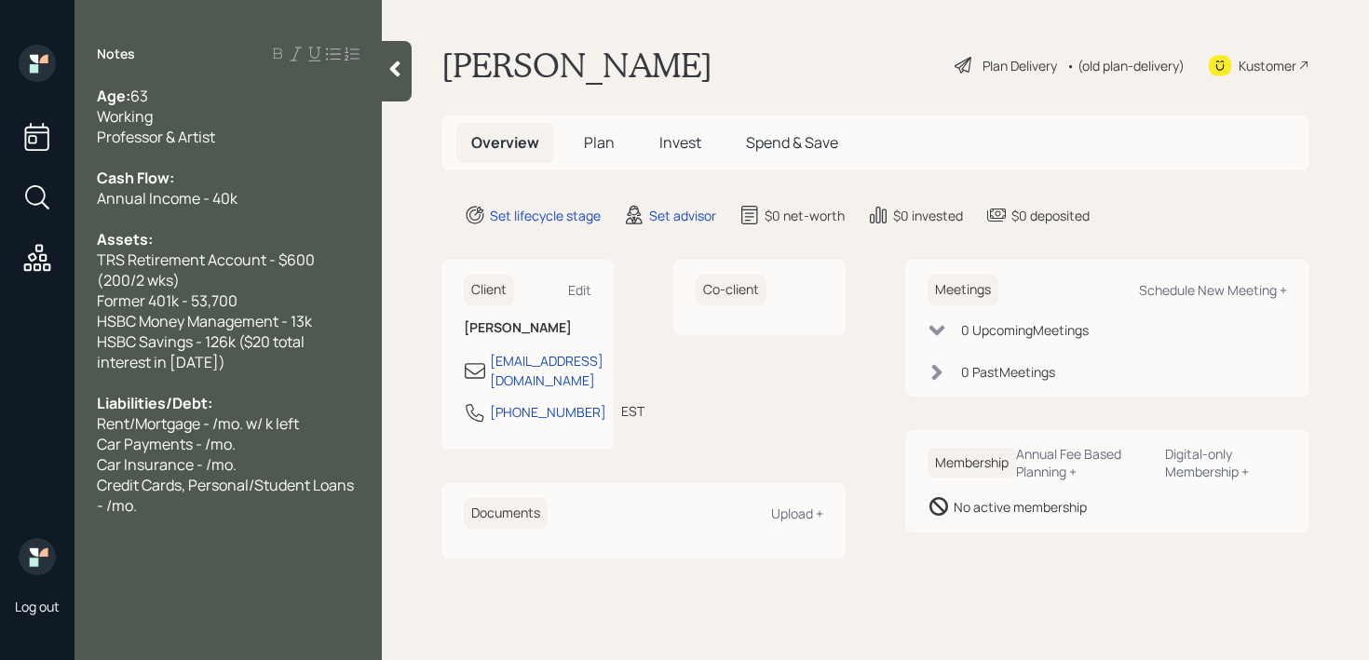
click at [228, 399] on div "Liabilities/Debt:" at bounding box center [228, 403] width 263 height 20
drag, startPoint x: 209, startPoint y: 423, endPoint x: 19, endPoint y: 423, distance: 190.9
click at [20, 423] on div "Log out Notes Age: [DEMOGRAPHIC_DATA] Working Professor & Artist Cash Flow: Ann…" at bounding box center [684, 330] width 1369 height 660
click at [167, 425] on span "Rent/Mortgage - /mo. w/ k left" at bounding box center [198, 423] width 202 height 20
click at [226, 426] on span "Rent/Mortgage - /mo. w/ k left" at bounding box center [198, 423] width 202 height 20
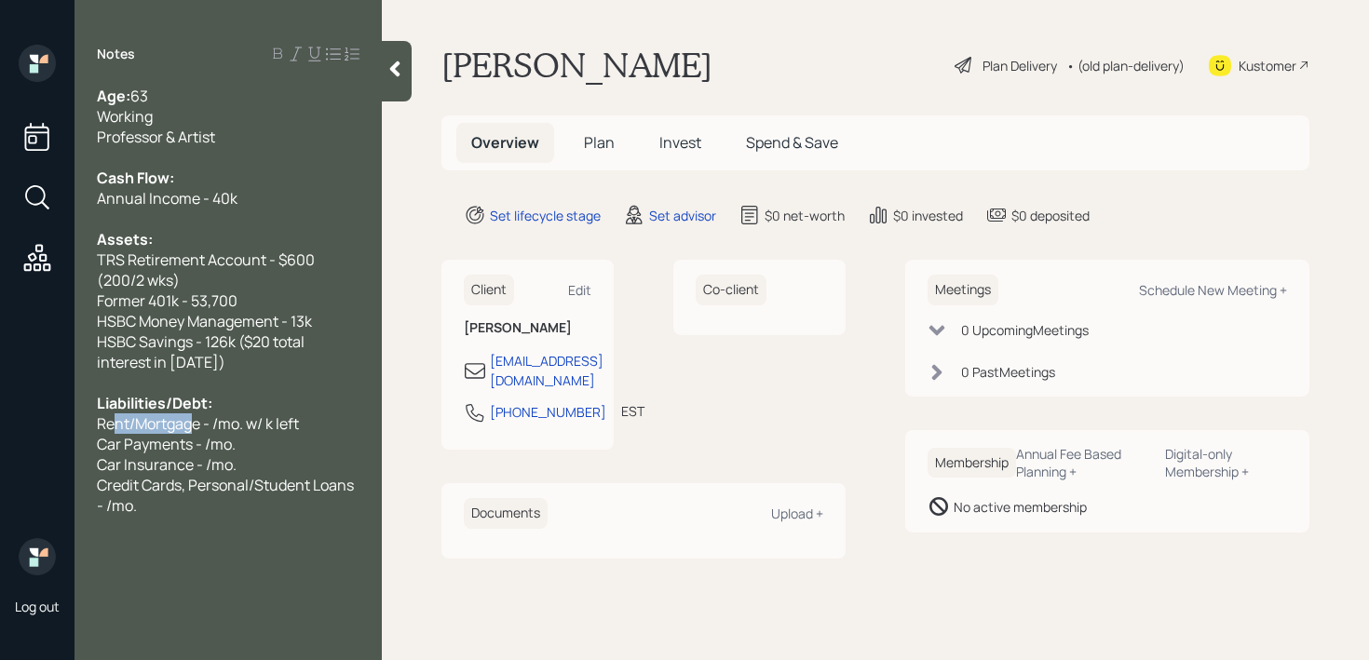
drag, startPoint x: 196, startPoint y: 423, endPoint x: 88, endPoint y: 423, distance: 108.0
click at [88, 423] on div "Age: [DEMOGRAPHIC_DATA] Working Professor & Artist Cash Flow: Annual Income - 4…" at bounding box center [227, 301] width 307 height 430
click at [177, 425] on span "Rent/Mortgage - /mo. w/ k left" at bounding box center [198, 423] width 202 height 20
click at [199, 423] on span "Rent/Mortgage - /mo. w/ k left" at bounding box center [198, 423] width 202 height 20
drag, startPoint x: 252, startPoint y: 415, endPoint x: 180, endPoint y: 414, distance: 72.6
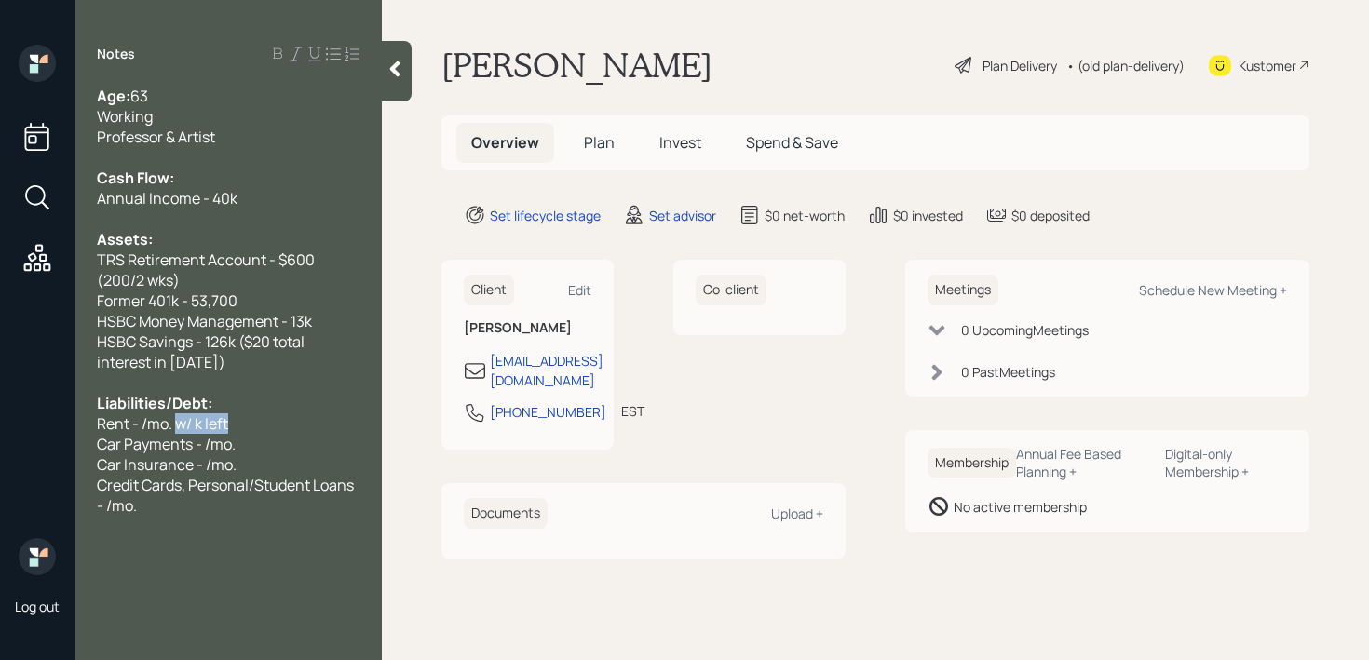
click at [180, 414] on div "Rent - /mo. w/ k left" at bounding box center [228, 423] width 263 height 20
click at [222, 445] on span "Car Payments - /mo." at bounding box center [166, 444] width 139 height 20
click at [252, 454] on div "Car Insurance - /mo." at bounding box center [228, 464] width 263 height 20
click at [237, 500] on div "Credit Cards, Personal/Student Loans - /mo." at bounding box center [228, 495] width 263 height 41
click at [242, 454] on div "Car Insurance - /mo." at bounding box center [228, 464] width 263 height 20
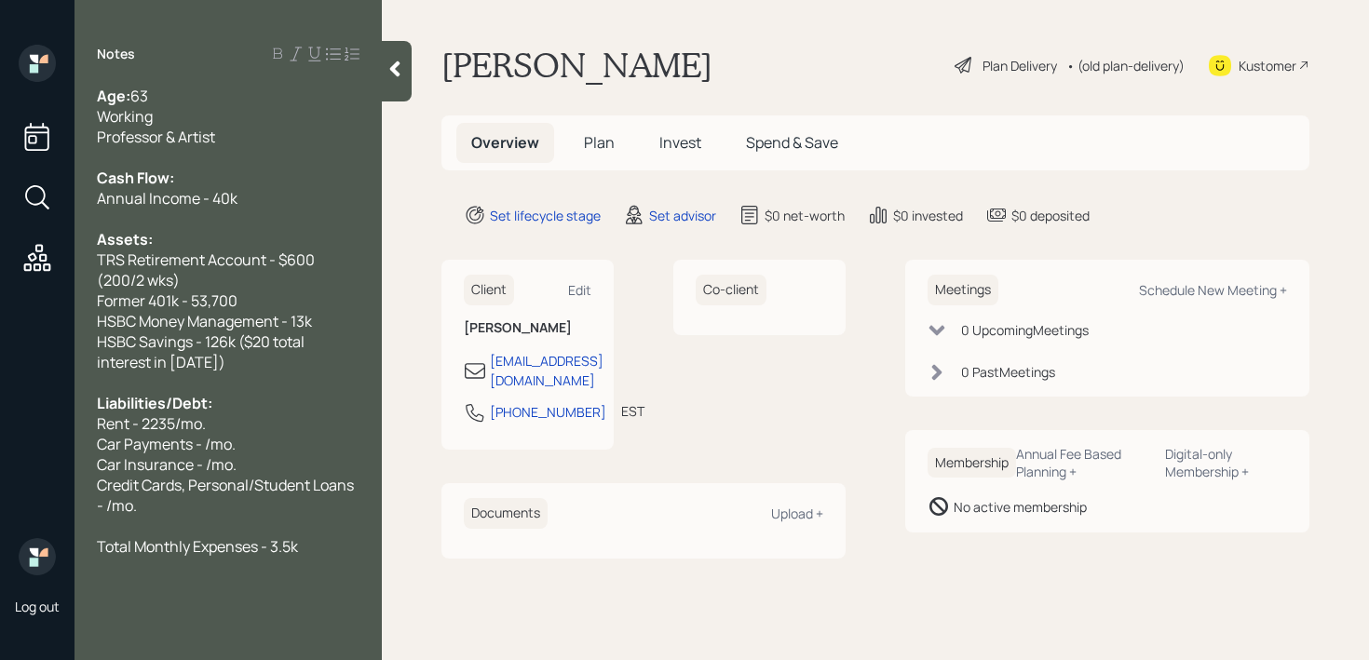
click at [243, 441] on div "Car Payments - /mo." at bounding box center [228, 444] width 263 height 20
click at [206, 441] on span "Car Payments - /mo." at bounding box center [166, 444] width 139 height 20
drag, startPoint x: 250, startPoint y: 441, endPoint x: 0, endPoint y: 441, distance: 249.5
click at [0, 441] on div "Log out Notes Age: [DEMOGRAPHIC_DATA] Working Professor & Artist Cash Flow: Ann…" at bounding box center [684, 330] width 1369 height 660
click at [220, 452] on span "Car Payments - /mo." at bounding box center [166, 444] width 139 height 20
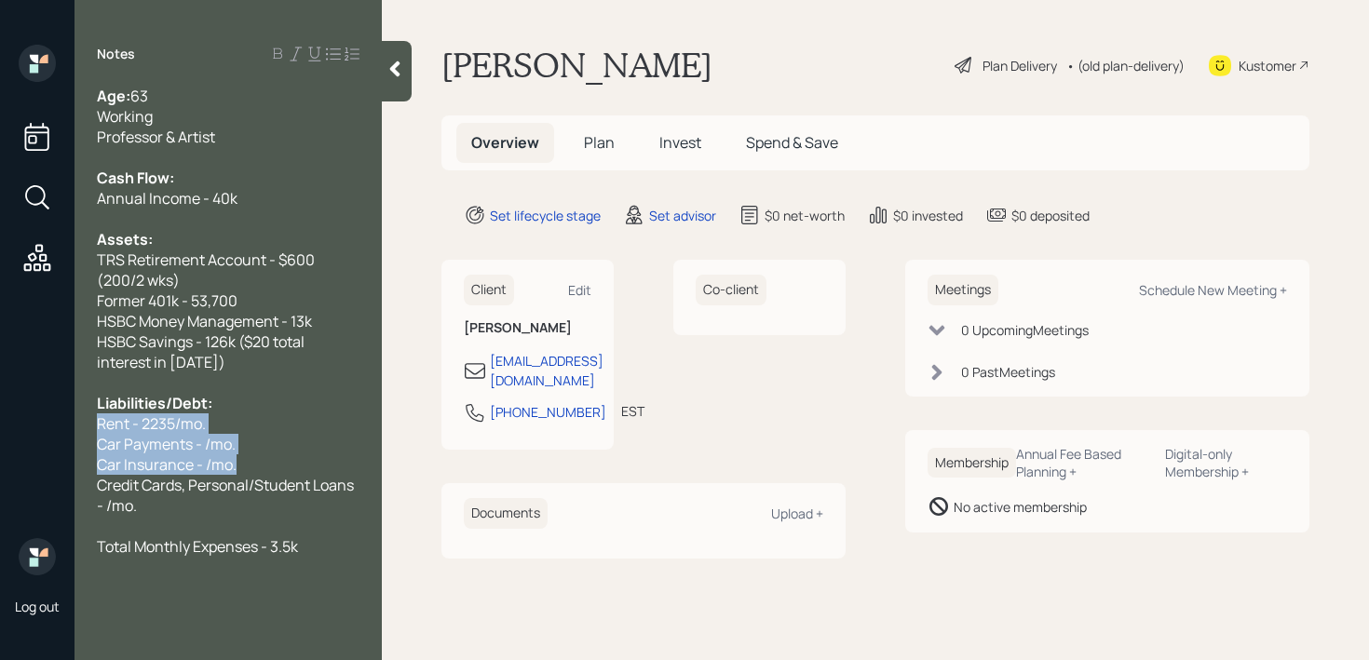
drag, startPoint x: 250, startPoint y: 464, endPoint x: 41, endPoint y: 430, distance: 212.2
click at [41, 430] on div "Log out Notes Age: [DEMOGRAPHIC_DATA] Working Professor & Artist Cash Flow: Ann…" at bounding box center [684, 330] width 1369 height 660
click at [189, 482] on span "Credit Cards, Personal/Student Loans - /mo." at bounding box center [227, 495] width 260 height 41
drag, startPoint x: 240, startPoint y: 466, endPoint x: 71, endPoint y: 451, distance: 170.2
click at [71, 451] on div "Log out Notes Age: [DEMOGRAPHIC_DATA] Working Professor & Artist Cash Flow: Ann…" at bounding box center [684, 330] width 1369 height 660
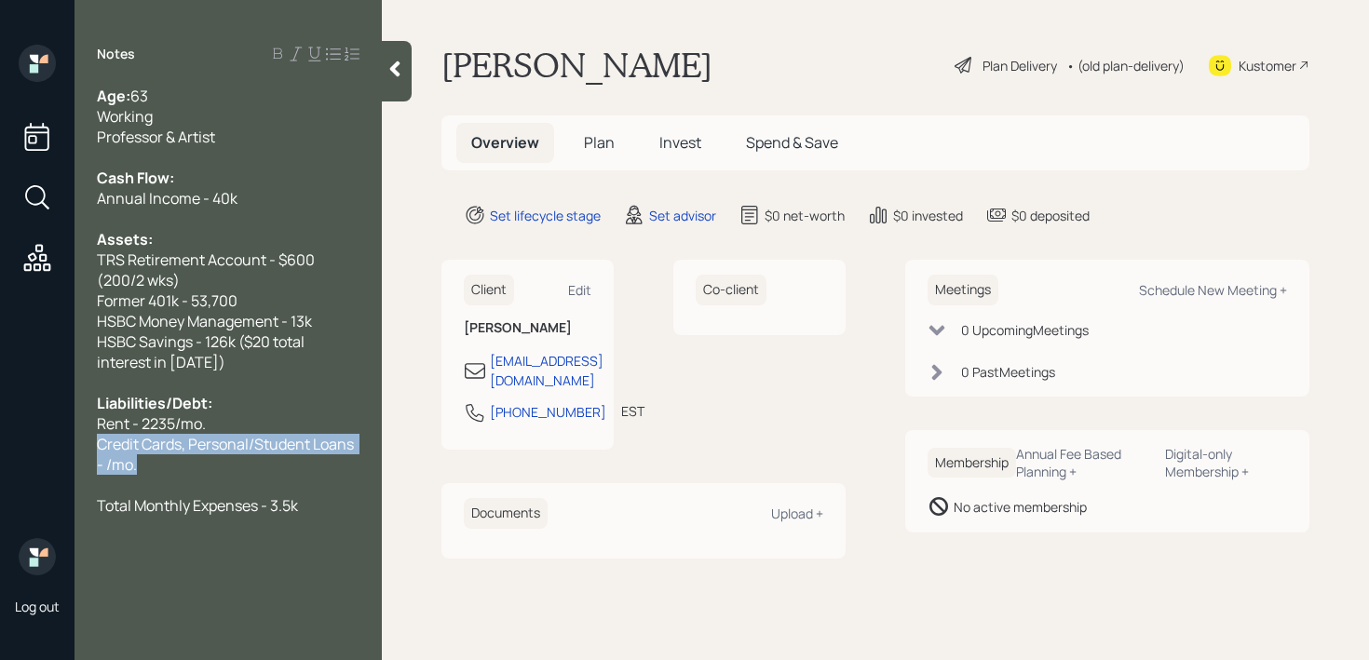
drag, startPoint x: 175, startPoint y: 460, endPoint x: 24, endPoint y: 446, distance: 151.5
click at [24, 446] on div "Log out Notes Age: [DEMOGRAPHIC_DATA] Working Professor & Artist Cash Flow: Ann…" at bounding box center [684, 330] width 1369 height 660
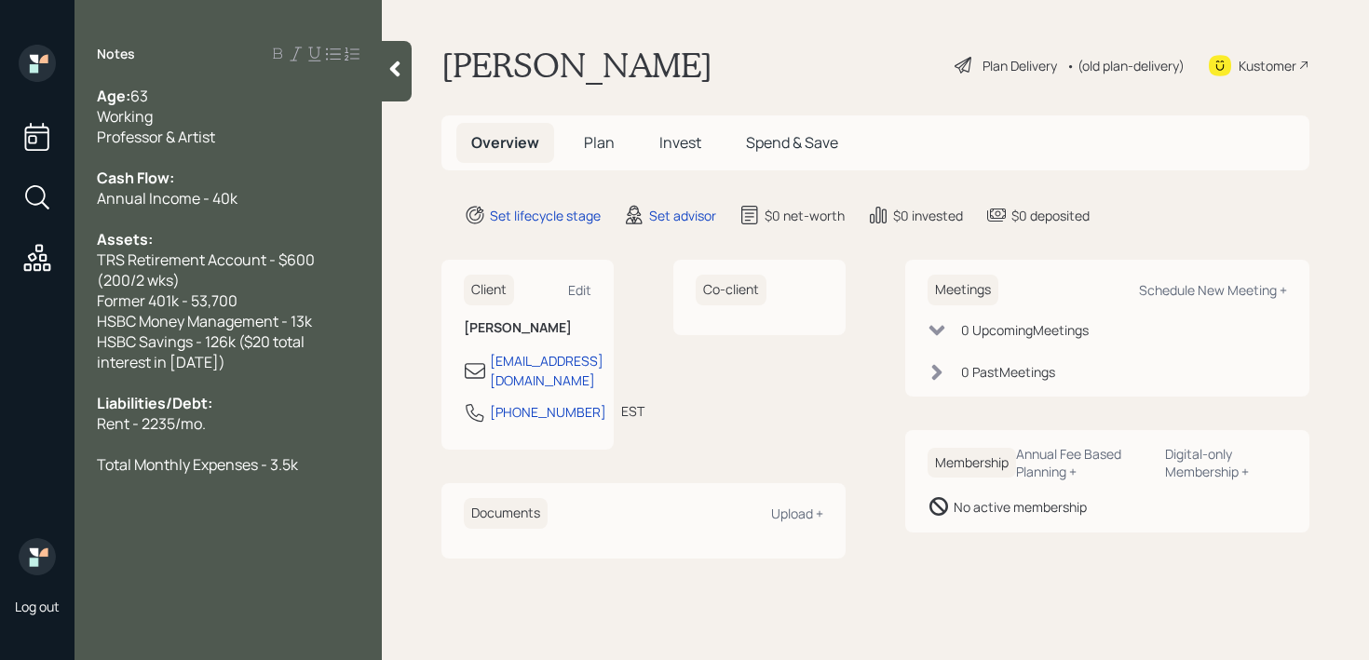
click at [319, 473] on div "Total Monthly Expenses - 3.5k" at bounding box center [228, 464] width 263 height 20
click at [302, 473] on div "Total Monthly Expenses - 3.5k" at bounding box center [228, 464] width 263 height 20
click at [247, 429] on div "Rent - 2235/mo." at bounding box center [228, 423] width 263 height 20
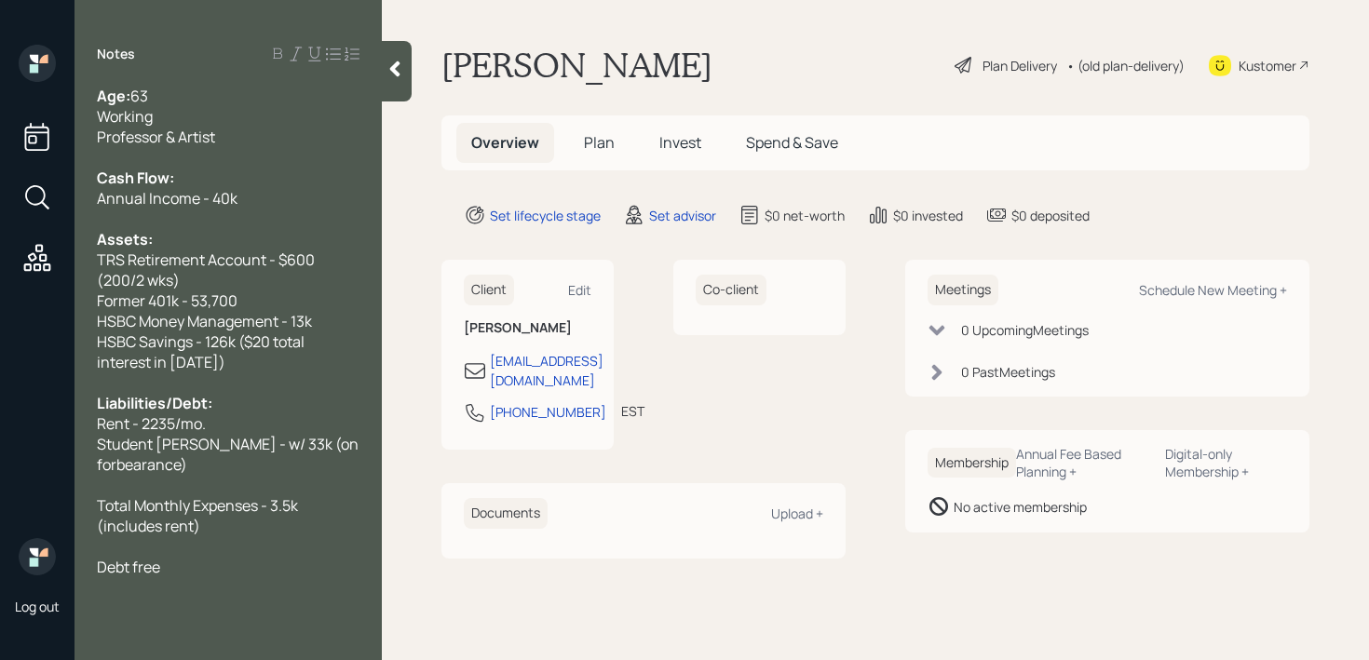
drag, startPoint x: 199, startPoint y: 567, endPoint x: 0, endPoint y: 567, distance: 199.3
click at [0, 567] on div "Log out Notes Age: [DEMOGRAPHIC_DATA] Working Professor & Artist Cash Flow: Ann…" at bounding box center [684, 330] width 1369 height 660
click at [174, 579] on div "Notes Age: [DEMOGRAPHIC_DATA] Working Professor & Artist Cash Flow: Annual Inco…" at bounding box center [227, 341] width 307 height 593
click at [176, 578] on div "Notes Age: [DEMOGRAPHIC_DATA] Working Professor & Artist Cash Flow: Annual Inco…" at bounding box center [227, 341] width 307 height 593
drag, startPoint x: 181, startPoint y: 572, endPoint x: 67, endPoint y: 572, distance: 113.6
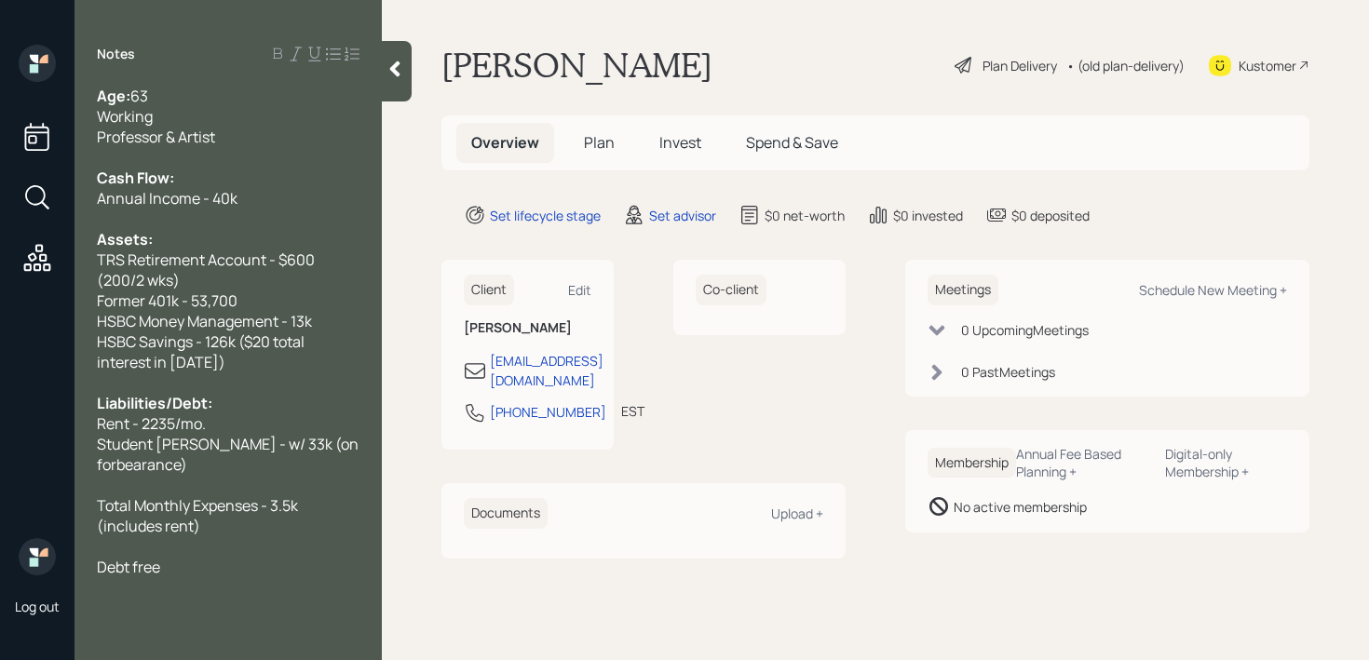
click at [81, 572] on div "Age: [DEMOGRAPHIC_DATA] Working Professor & Artist Cash Flow: Annual Income - 4…" at bounding box center [227, 332] width 307 height 492
click at [274, 524] on div "Total Monthly Expenses - 3.5k (includes rent)" at bounding box center [228, 515] width 263 height 41
click at [393, 75] on icon at bounding box center [394, 69] width 19 height 19
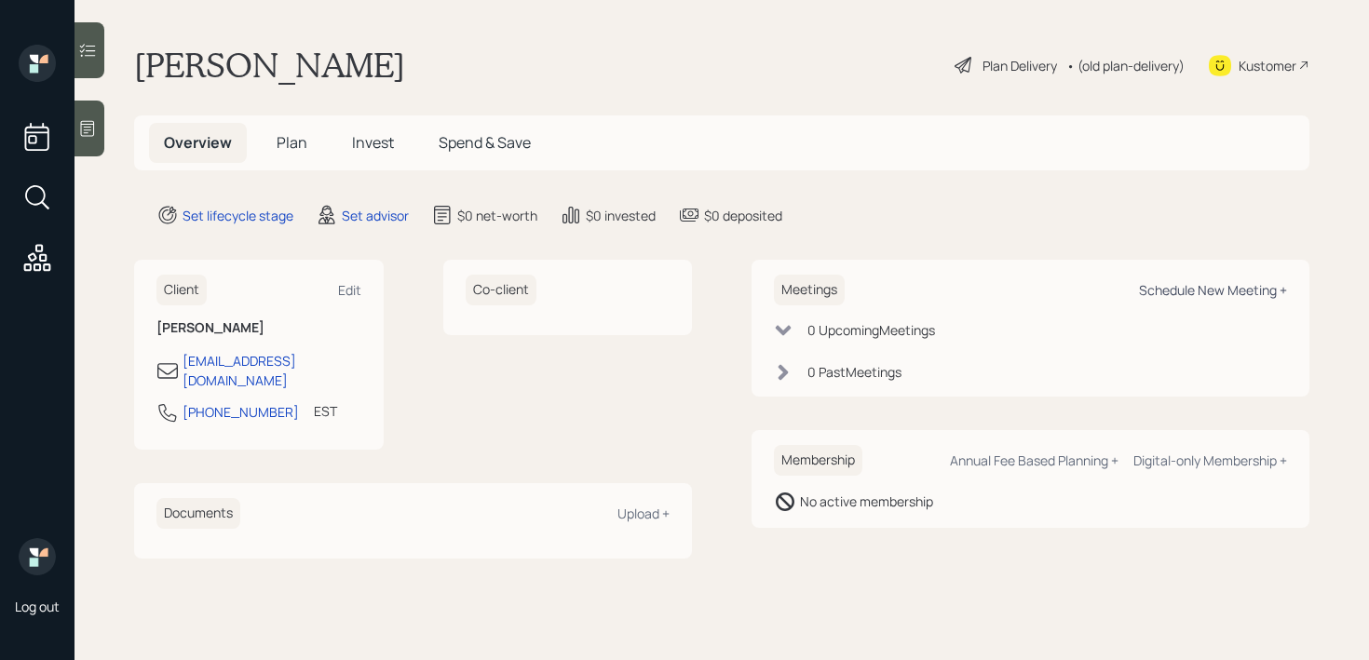
click at [1249, 296] on div "Schedule New Meeting +" at bounding box center [1213, 290] width 148 height 18
select select "round-[PERSON_NAME]"
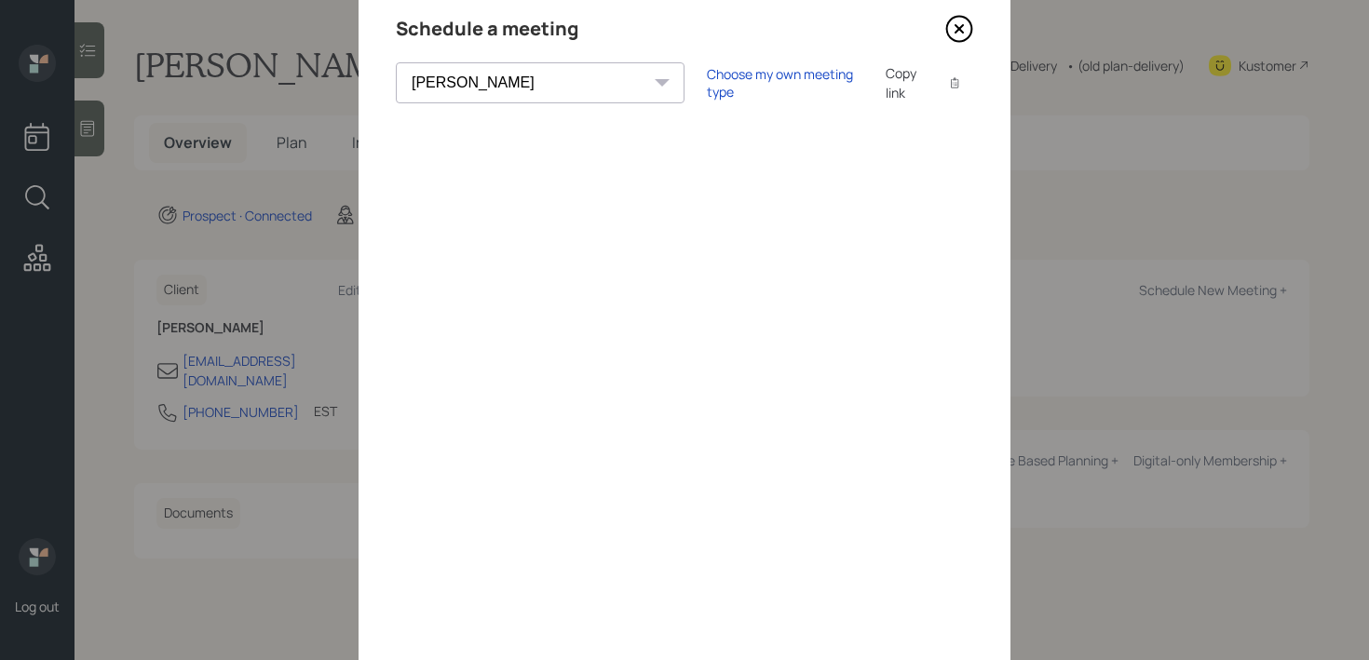
scroll to position [67, 0]
click at [707, 81] on div "Choose my own meeting type" at bounding box center [785, 85] width 156 height 35
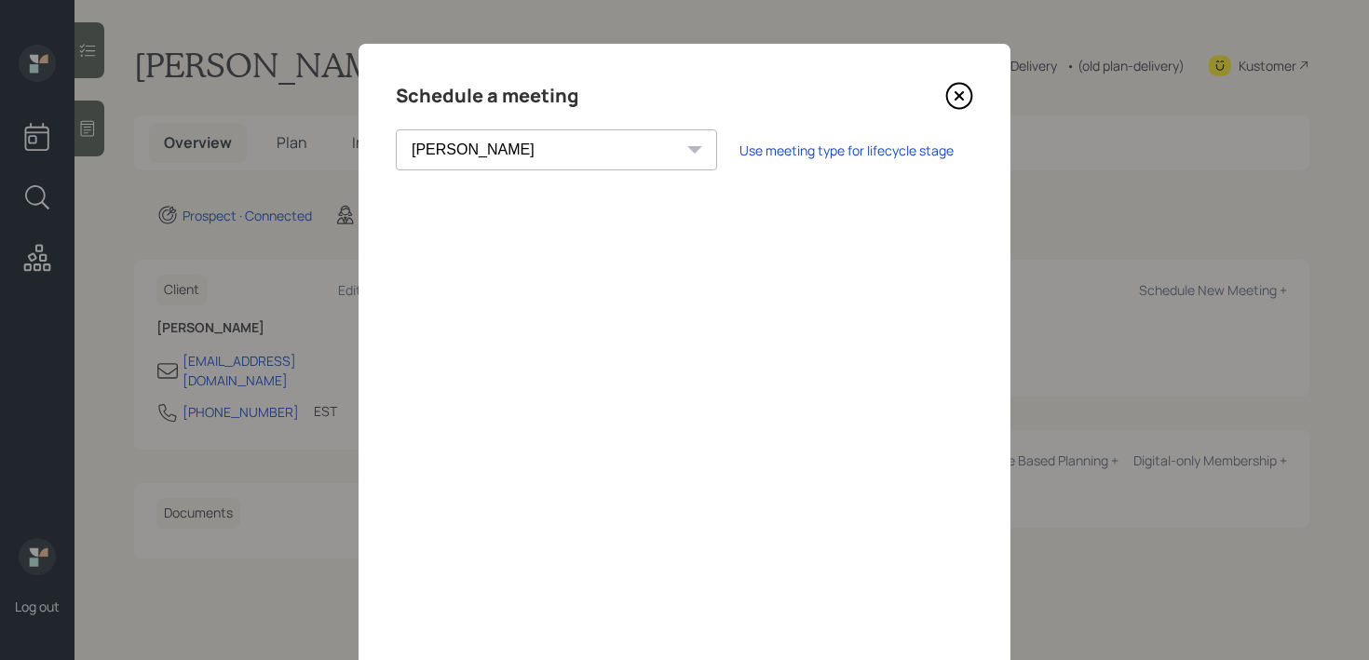
scroll to position [0, 0]
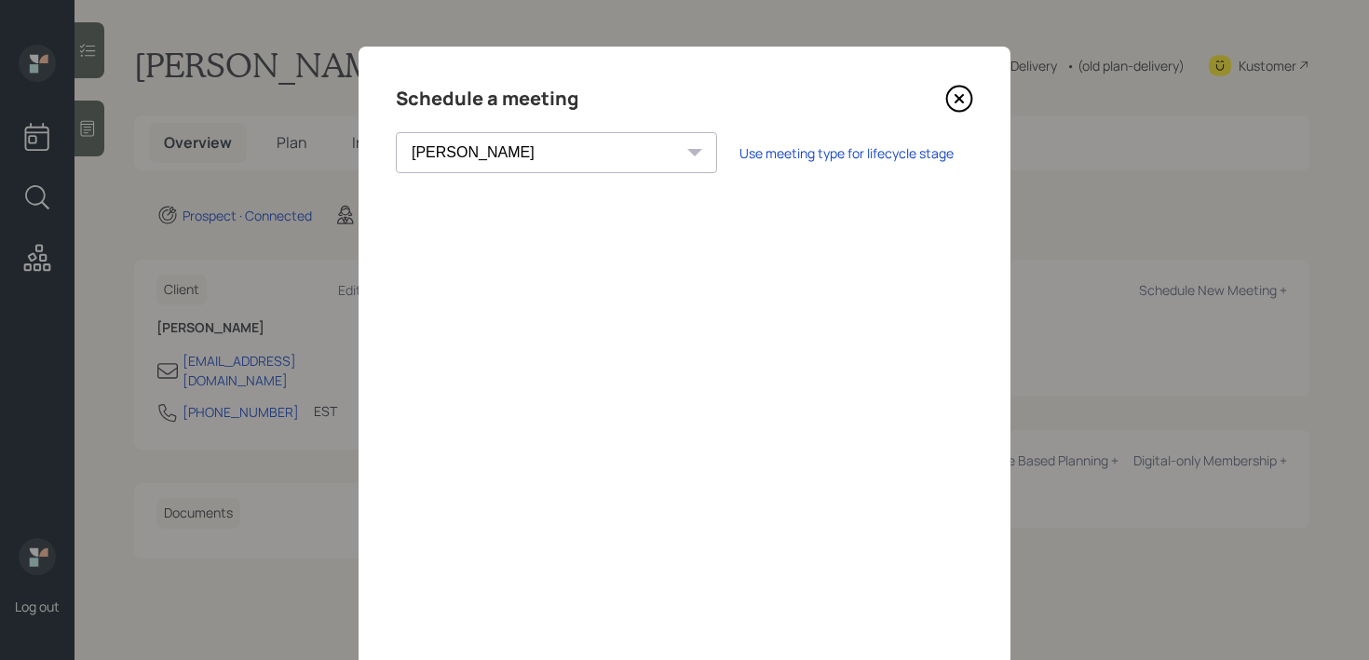
click at [972, 109] on icon at bounding box center [959, 99] width 28 height 28
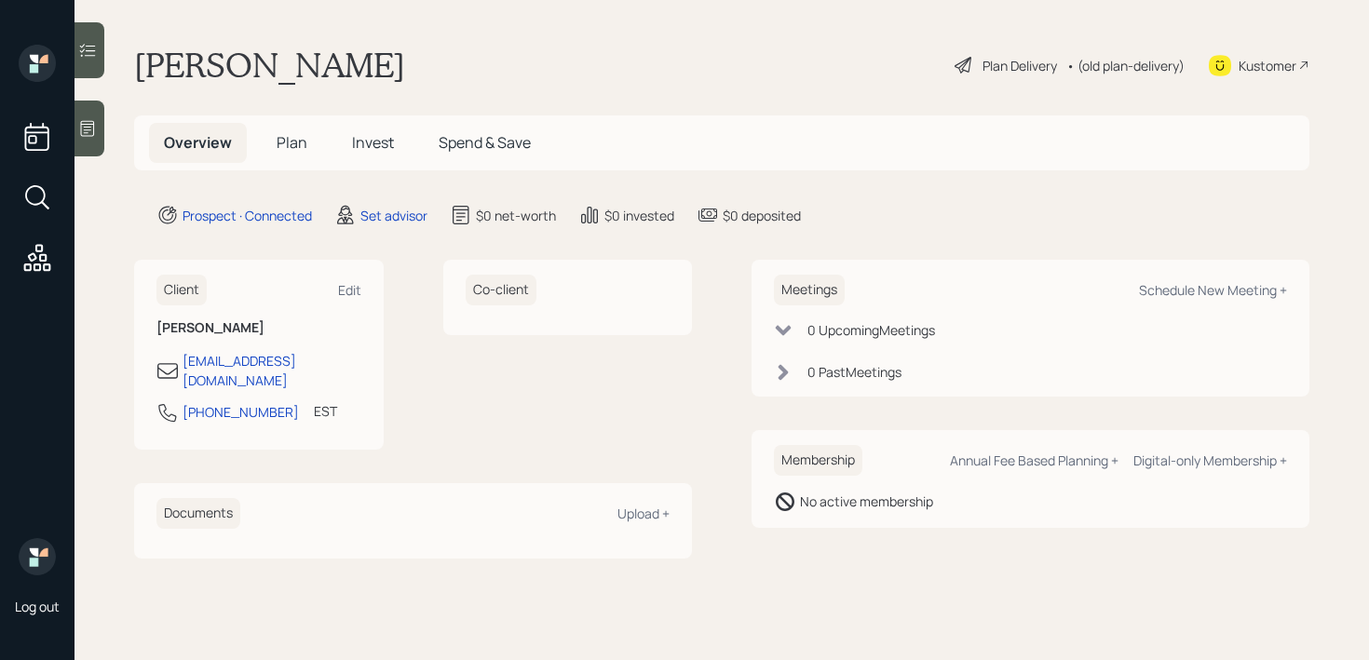
click at [94, 134] on icon at bounding box center [88, 129] width 14 height 16
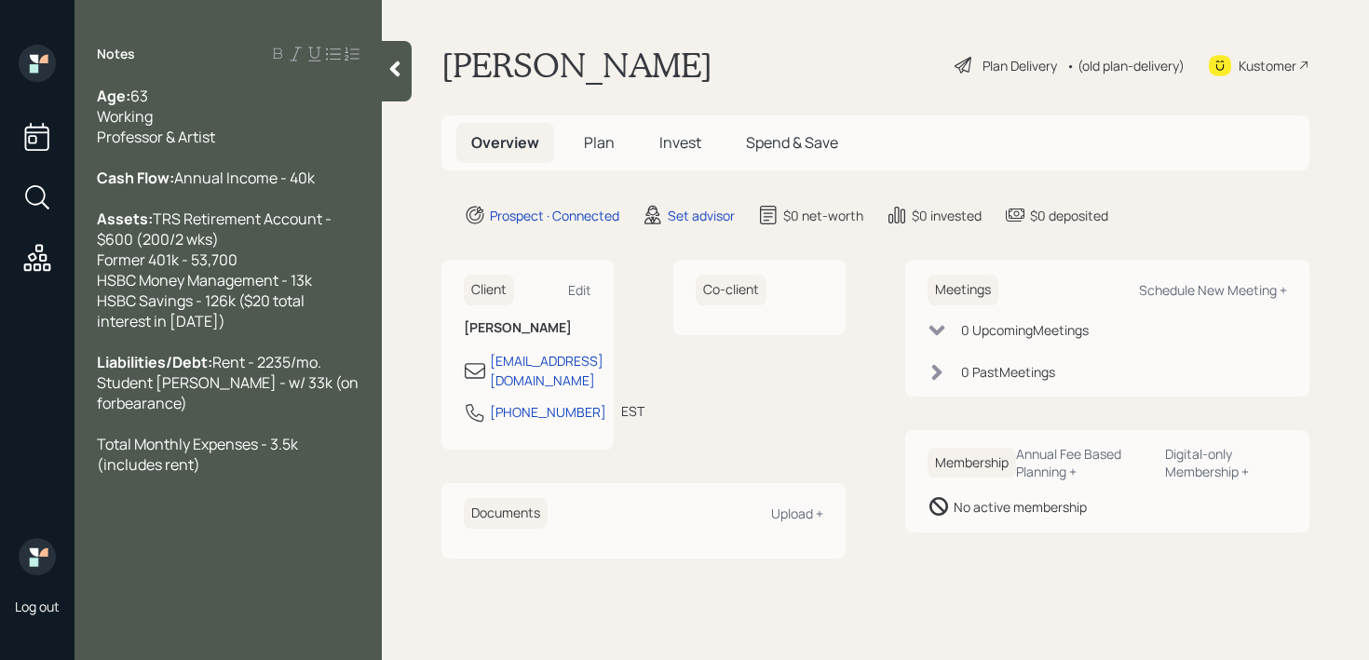
click at [1240, 63] on div "Kustomer" at bounding box center [1267, 66] width 58 height 20
click at [296, 475] on div "Total Monthly Expenses - 3.5k (includes rent)" at bounding box center [228, 454] width 263 height 41
click at [223, 475] on div "Total Monthly Expenses - 3.5k (includes rent)" at bounding box center [228, 454] width 263 height 41
click at [261, 577] on div "concern is she needs" at bounding box center [228, 567] width 263 height 20
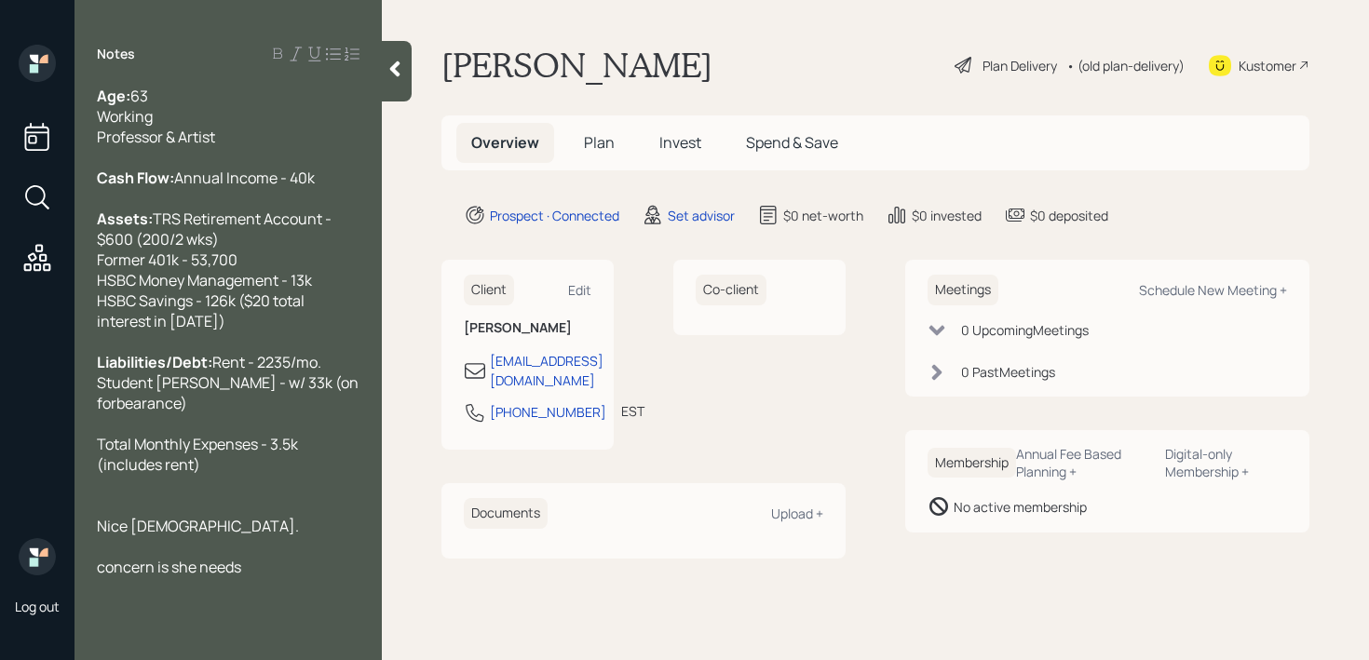
click at [185, 536] on div "Nice [DEMOGRAPHIC_DATA]." at bounding box center [228, 526] width 263 height 20
click at [238, 577] on span "concern is she needs" at bounding box center [169, 567] width 144 height 20
drag, startPoint x: 276, startPoint y: 577, endPoint x: 47, endPoint y: 577, distance: 229.0
click at [47, 577] on div "Log out Notes Age: [DEMOGRAPHIC_DATA] Working Professor & Artist Cash Flow: Ann…" at bounding box center [684, 330] width 1369 height 660
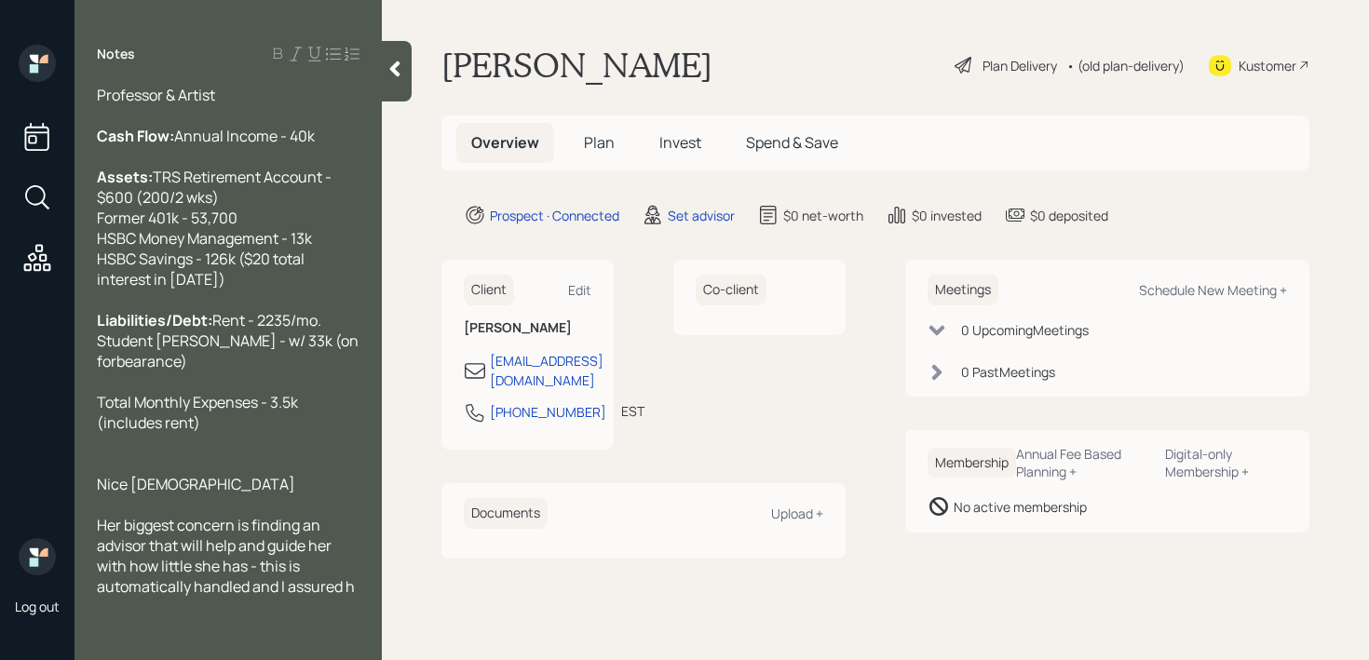
scroll to position [83, 0]
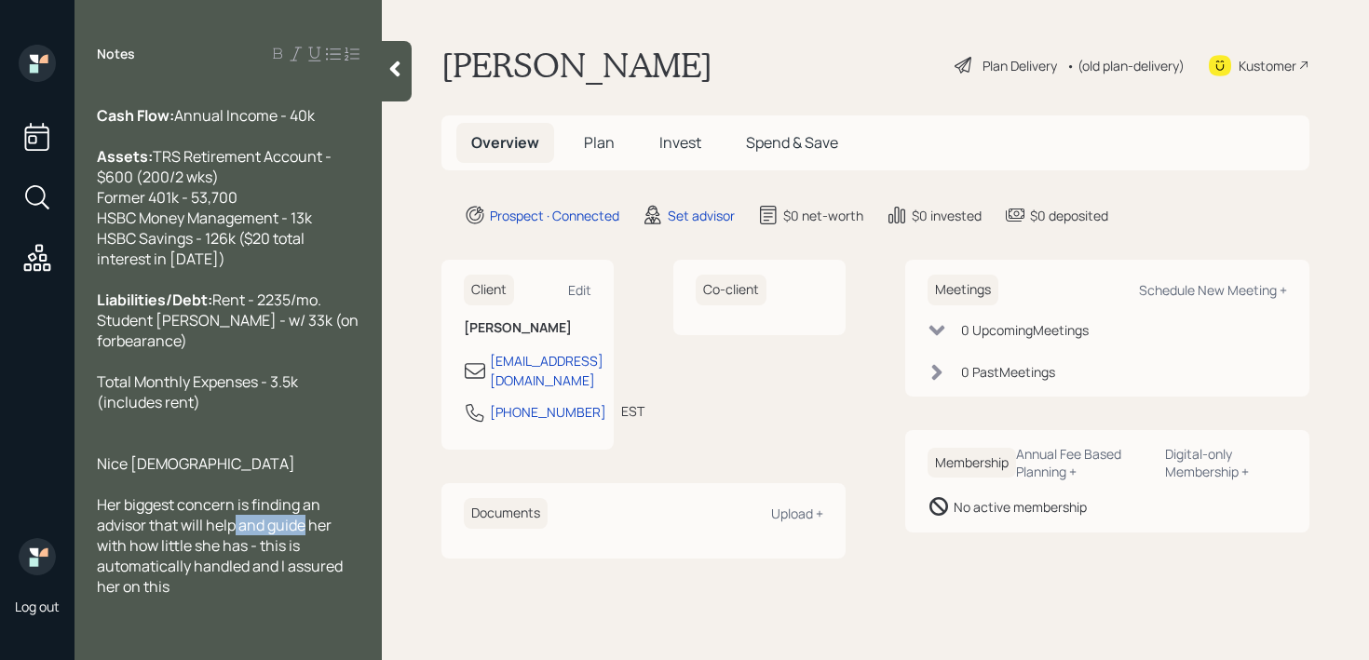
drag, startPoint x: 307, startPoint y: 566, endPoint x: 235, endPoint y: 570, distance: 72.7
click at [235, 570] on span "Her biggest concern is finding an advisor that will help and guide her with how…" at bounding box center [221, 545] width 249 height 102
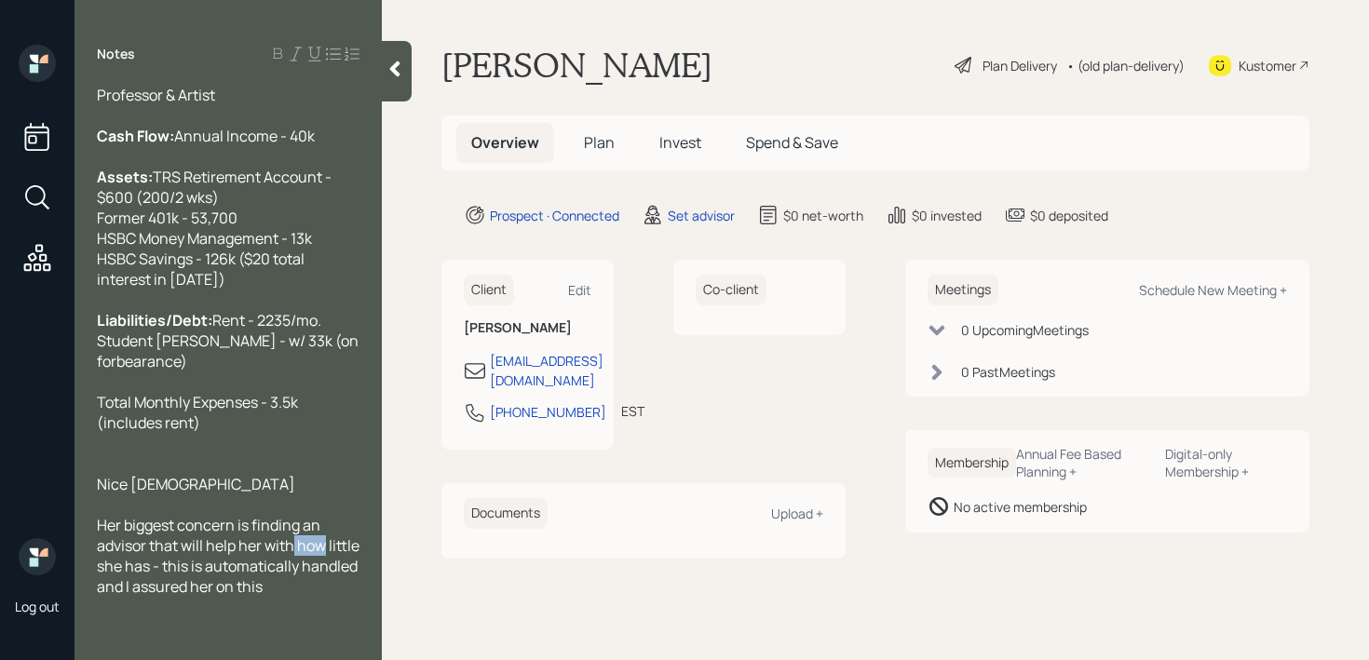
drag, startPoint x: 325, startPoint y: 565, endPoint x: 295, endPoint y: 565, distance: 29.8
click at [295, 565] on span "Her biggest concern is finding an advisor that will help her with how little sh…" at bounding box center [229, 556] width 265 height 82
click at [341, 597] on div "Her biggest concern is finding an advisor that will help her with what 'little'…" at bounding box center [228, 556] width 263 height 82
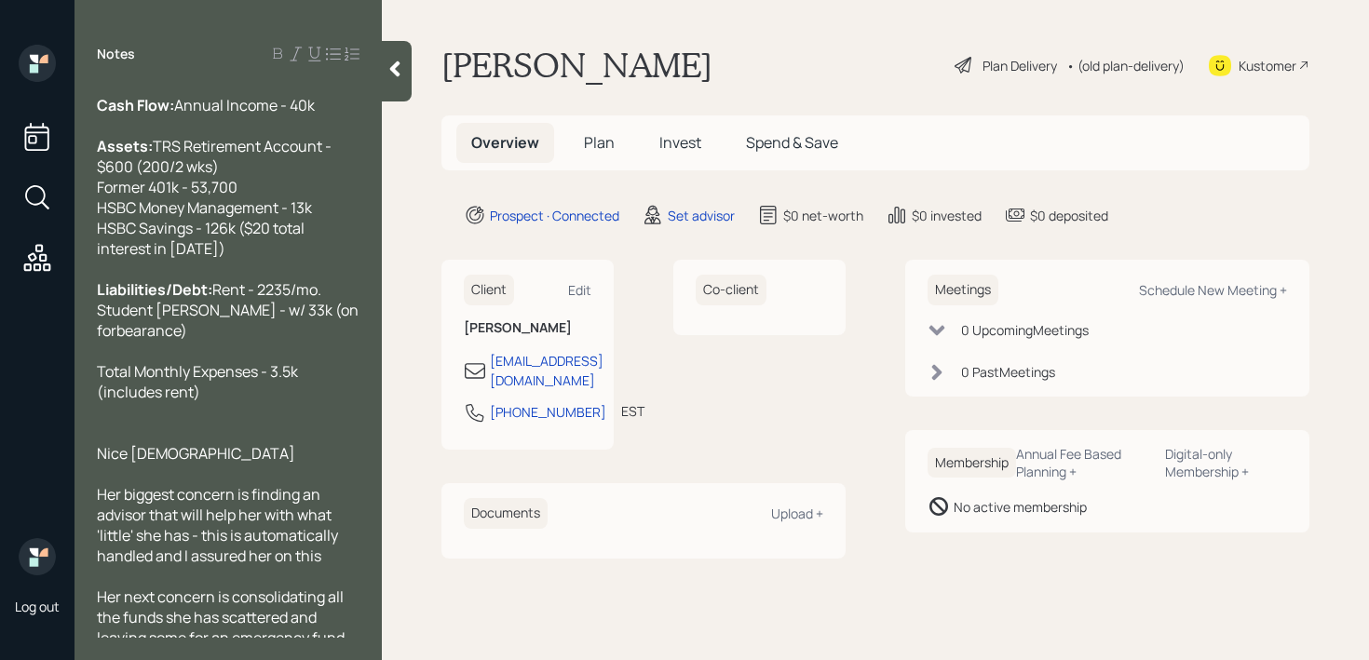
scroll to position [66, 0]
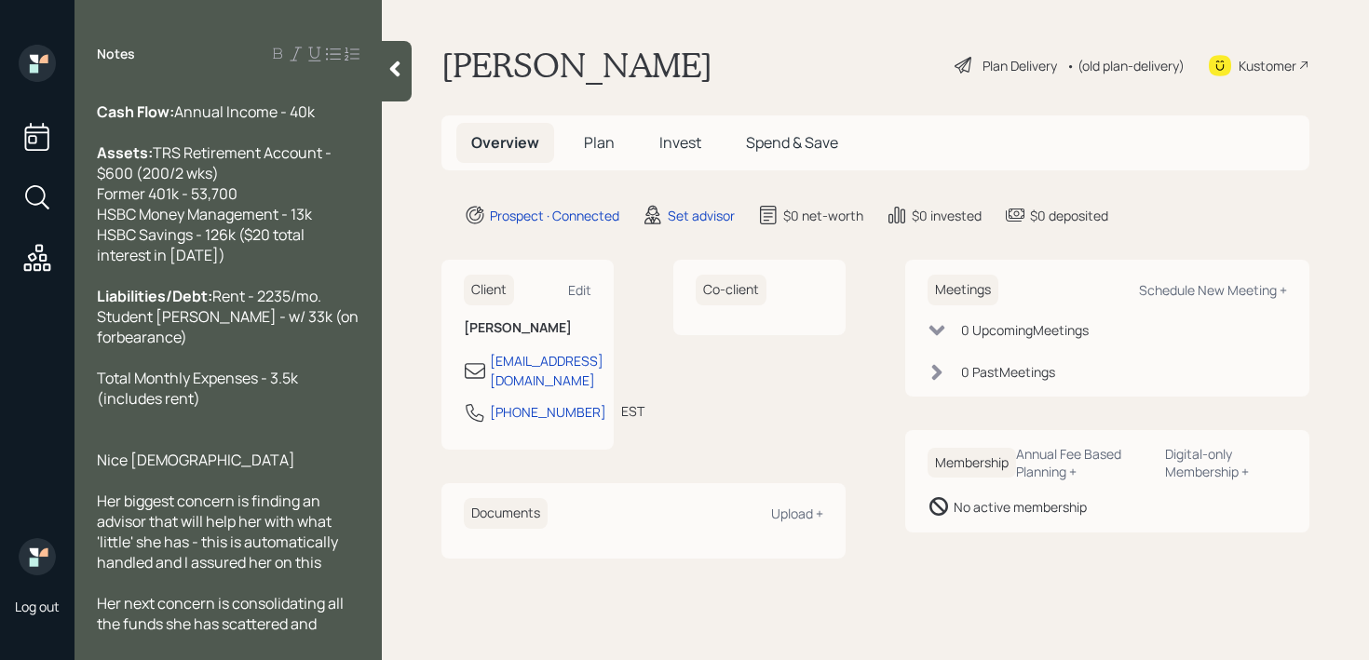
click at [247, 265] on span "TRS Retirement Account - $600 (200/2 wks) Former 401k - 53,700 HSBC Money Manag…" at bounding box center [215, 203] width 237 height 123
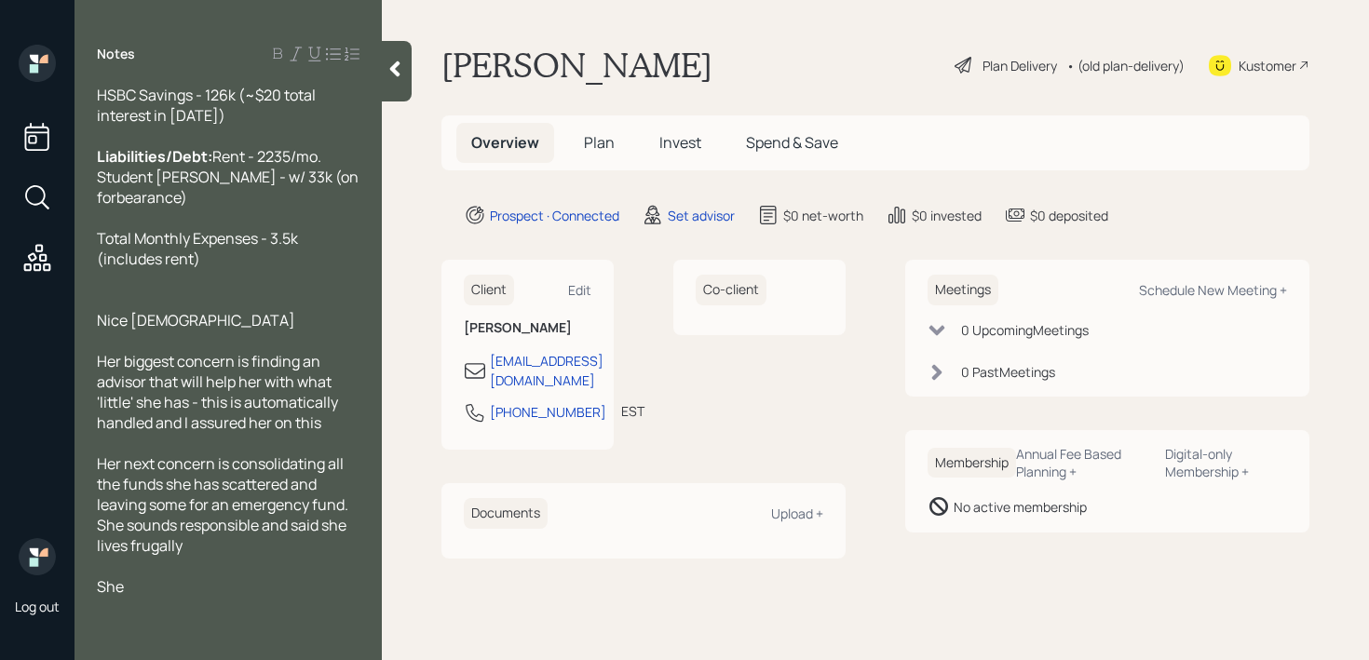
click at [191, 615] on div at bounding box center [228, 607] width 263 height 20
click at [199, 596] on div "Age: [DEMOGRAPHIC_DATA] Working Professor & Artist Cash Flow: Annual Income - 4…" at bounding box center [228, 259] width 263 height 758
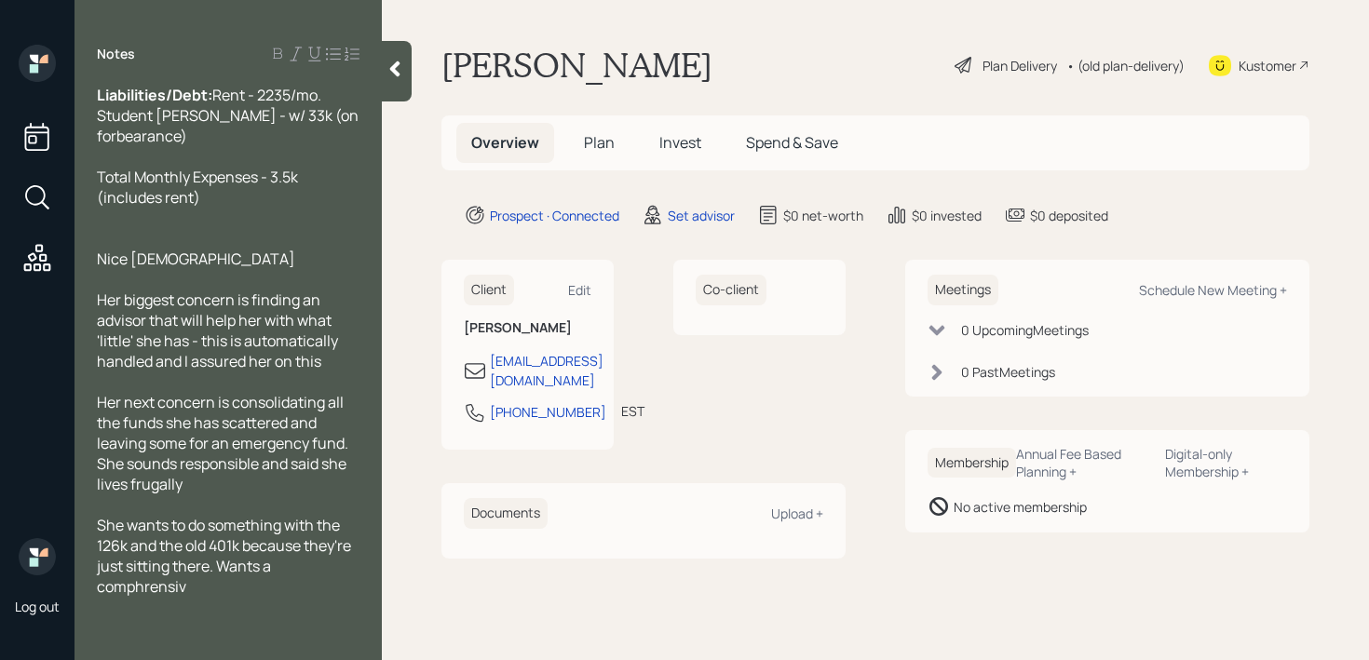
scroll to position [288, 0]
click at [304, 597] on div "She wants to do something with the 126k and the old 401k because they're just s…" at bounding box center [228, 556] width 263 height 82
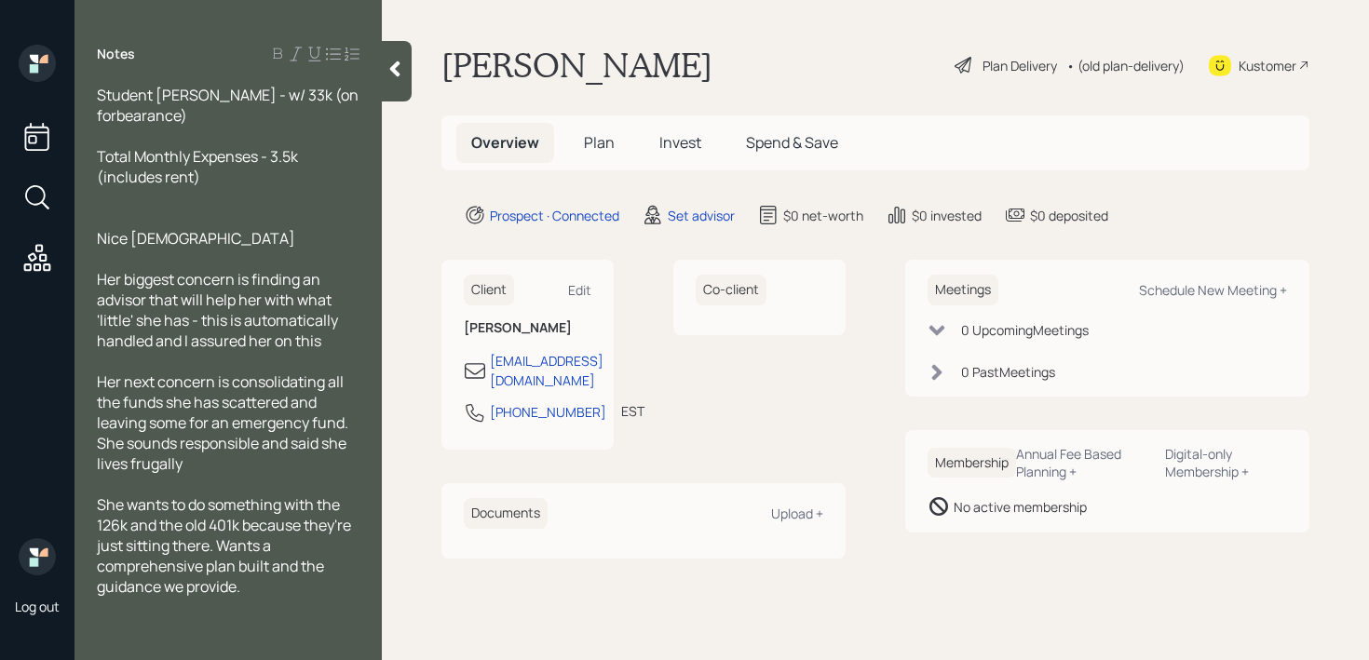
scroll to position [0, 0]
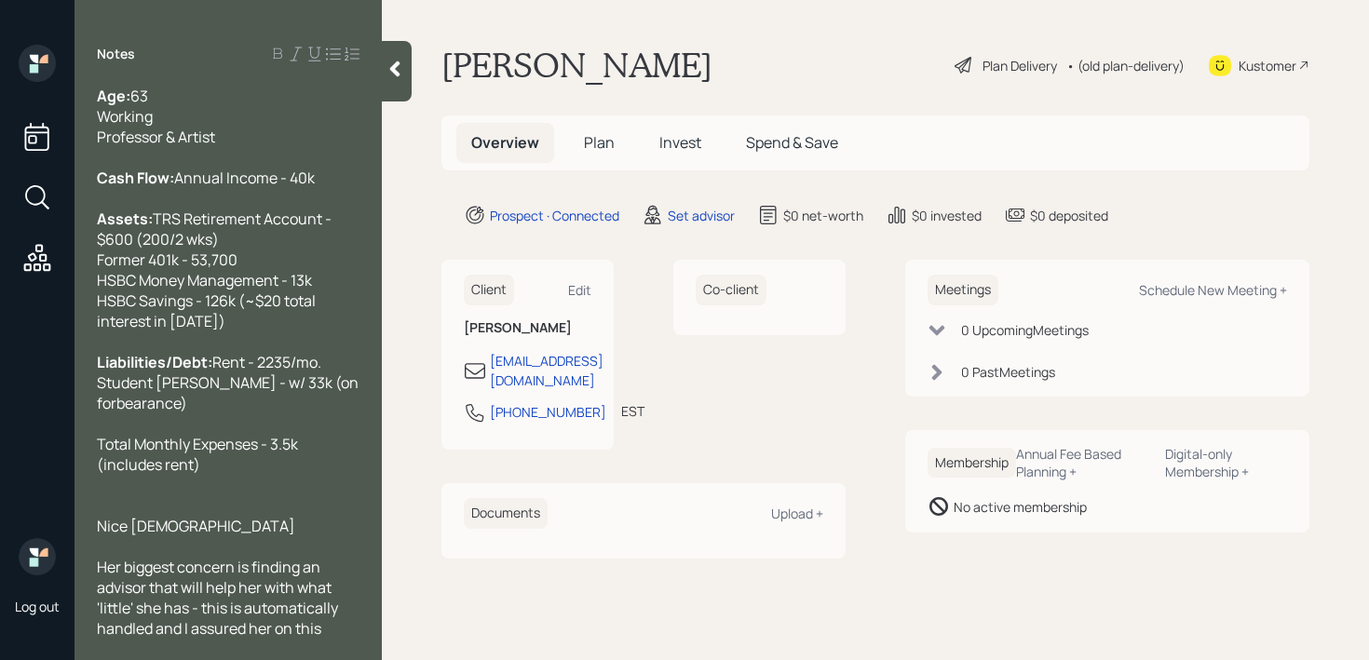
click at [337, 140] on div "Age: [DEMOGRAPHIC_DATA] Working Professor & Artist" at bounding box center [228, 116] width 263 height 61
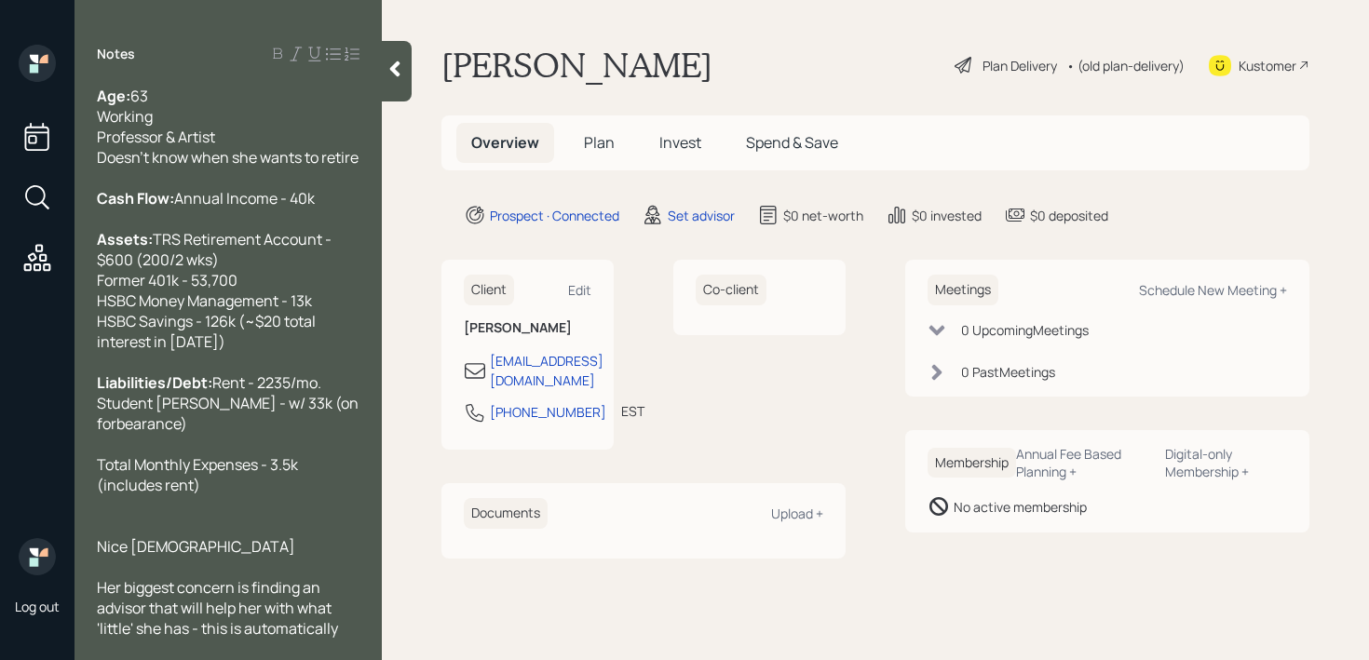
scroll to position [389, 0]
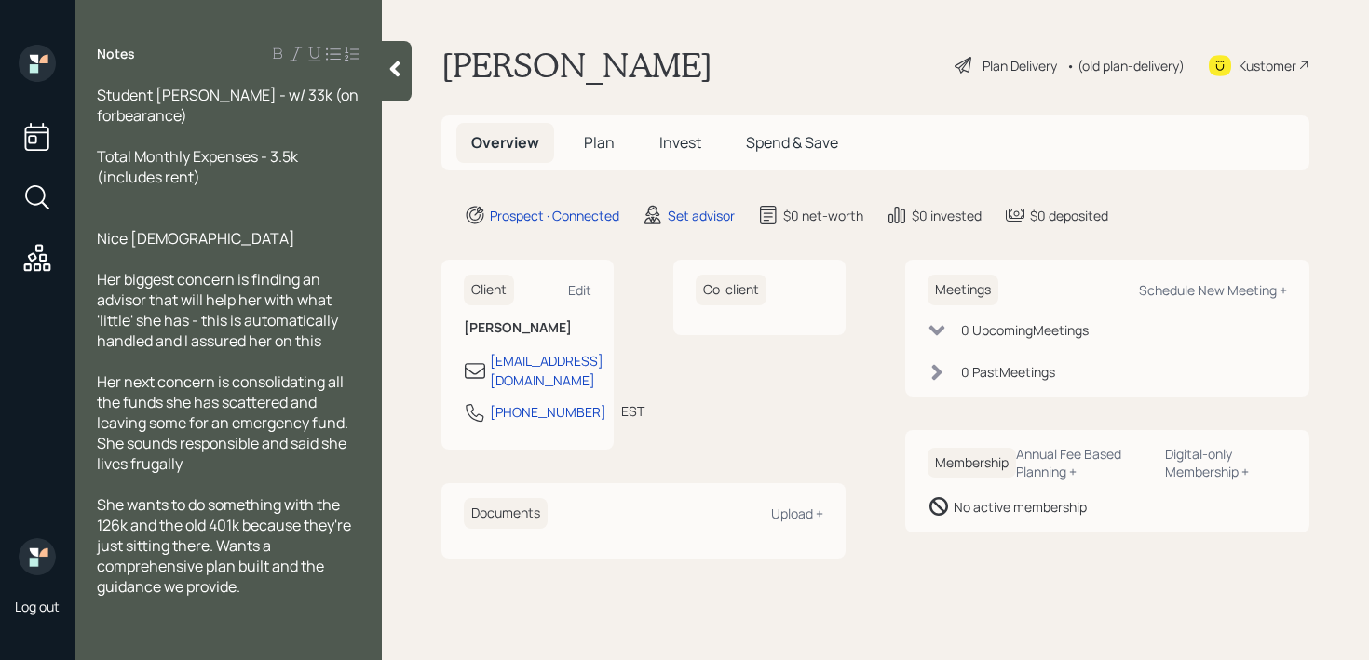
click at [183, 240] on div "Nice [DEMOGRAPHIC_DATA]" at bounding box center [228, 238] width 263 height 20
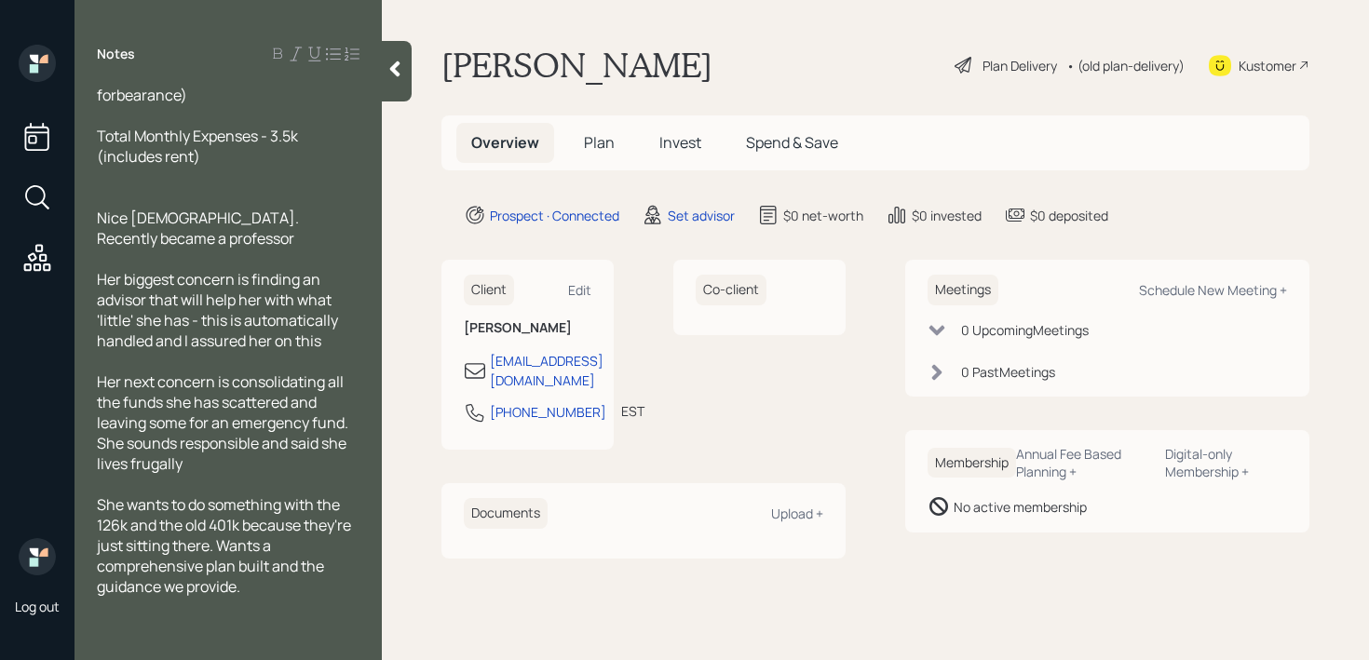
click at [399, 88] on div at bounding box center [397, 71] width 30 height 61
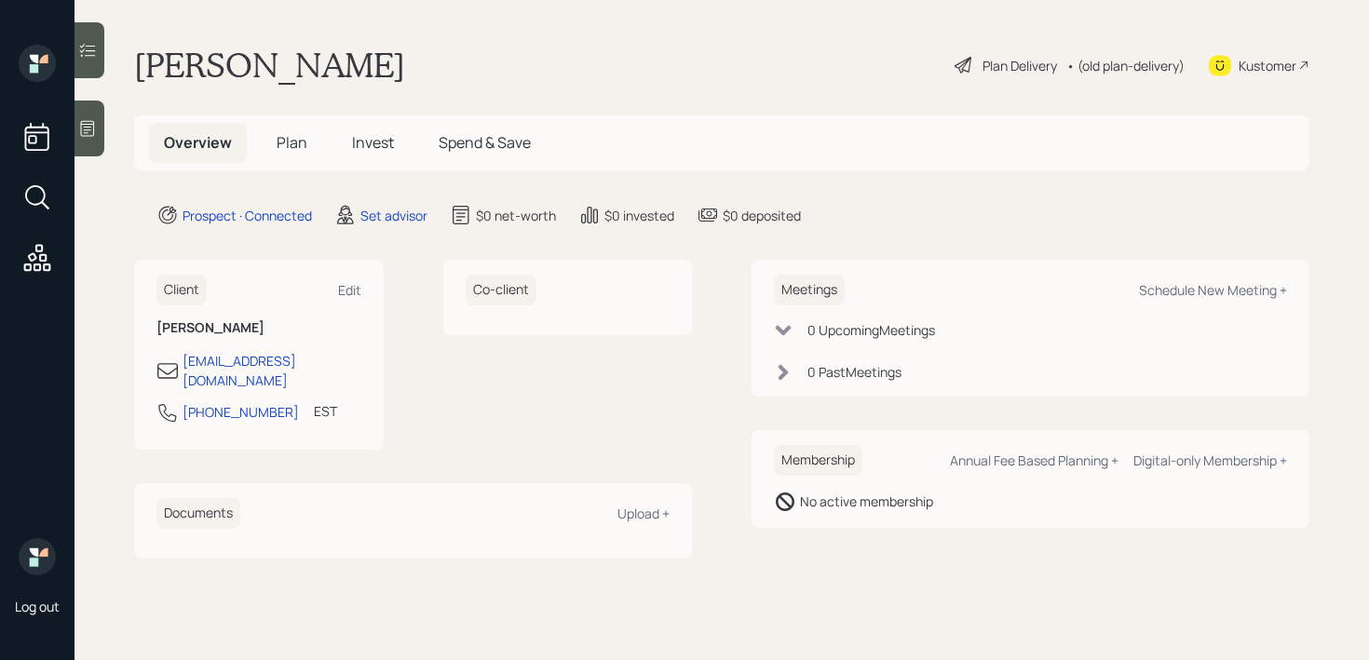
click at [526, 79] on div "[PERSON_NAME] Plan Delivery • (old plan-delivery) Kustomer" at bounding box center [721, 65] width 1175 height 41
